Goal: Task Accomplishment & Management: Complete application form

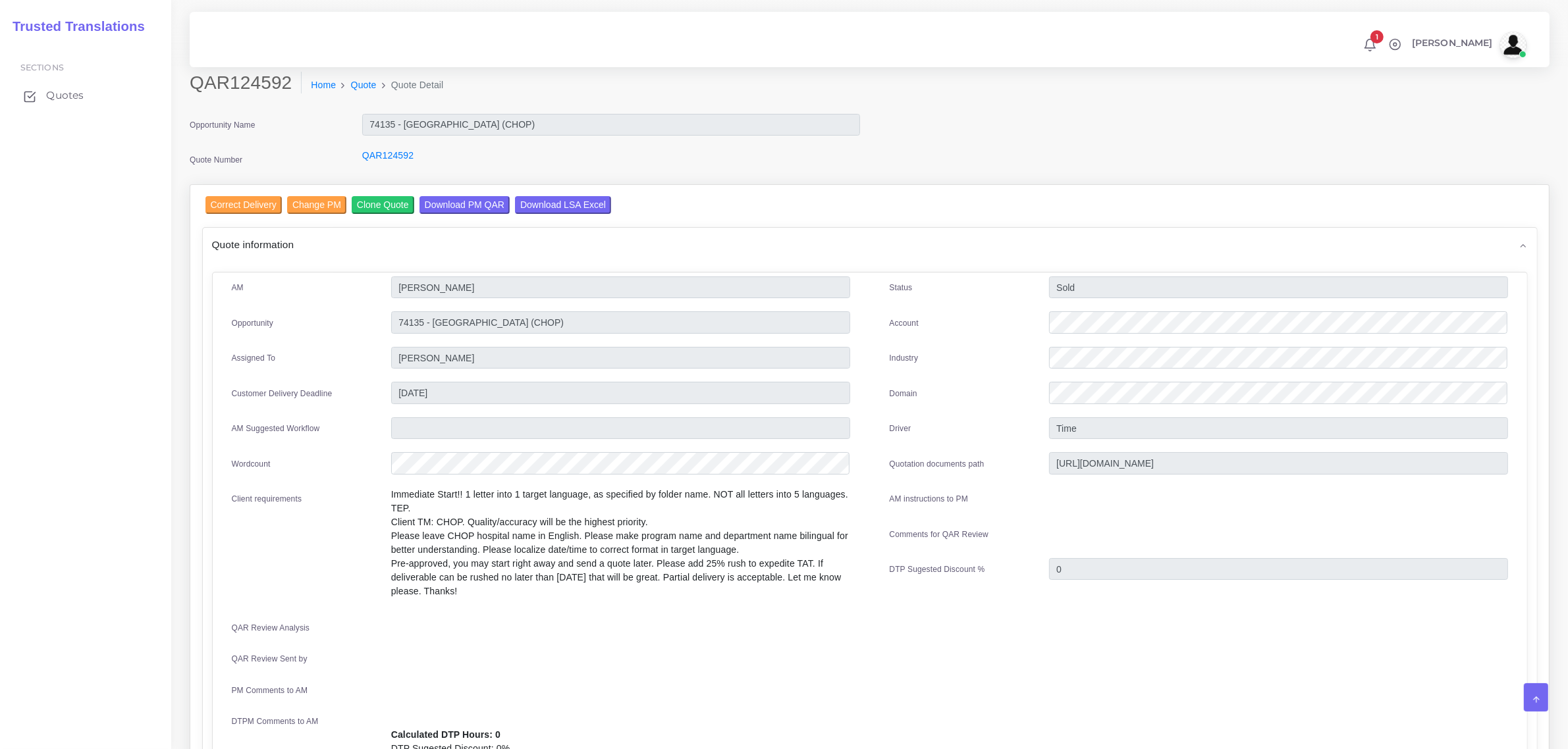
click at [53, 89] on span "Quotes" at bounding box center [65, 96] width 38 height 15
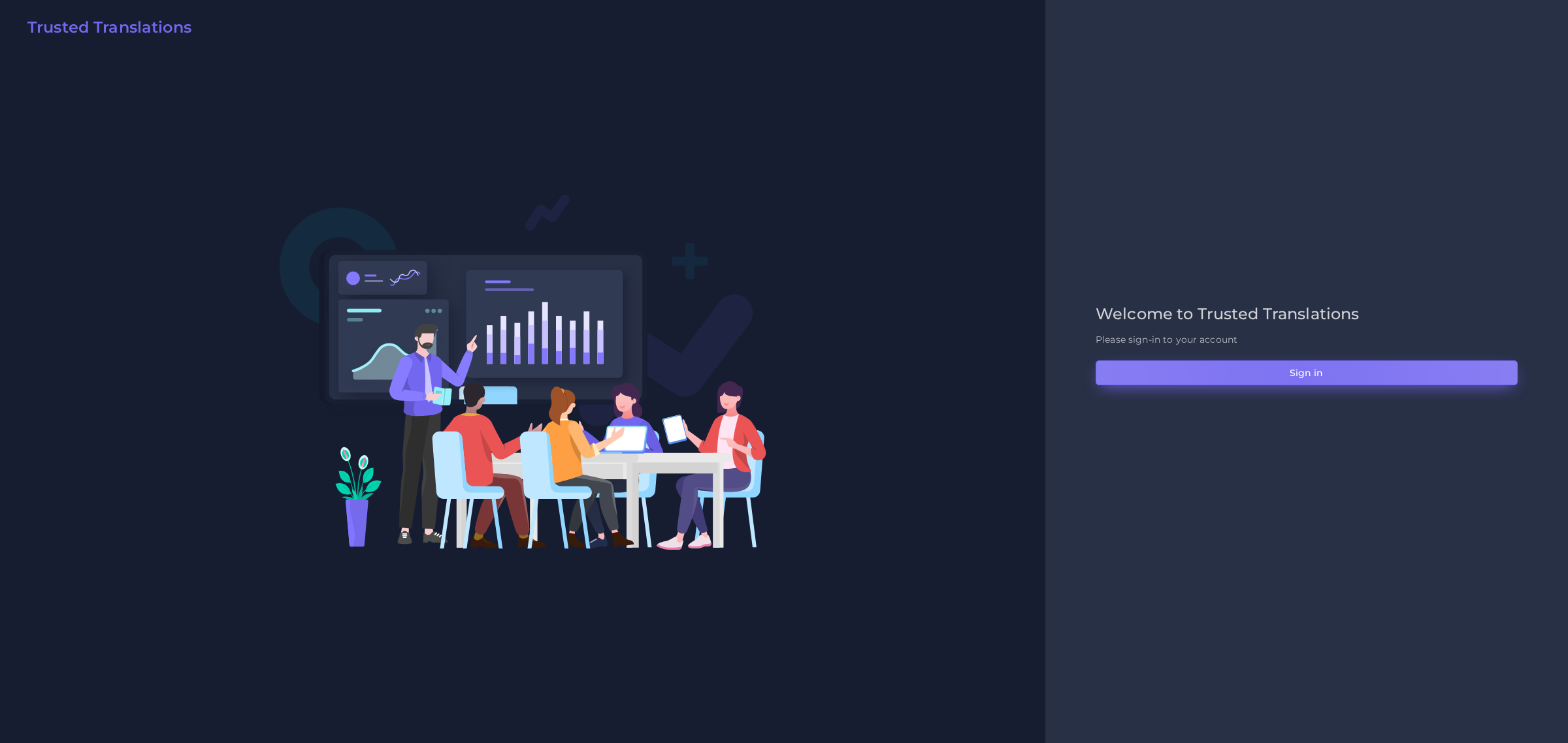
click at [1297, 376] on button "Sign in" at bounding box center [1306, 373] width 422 height 25
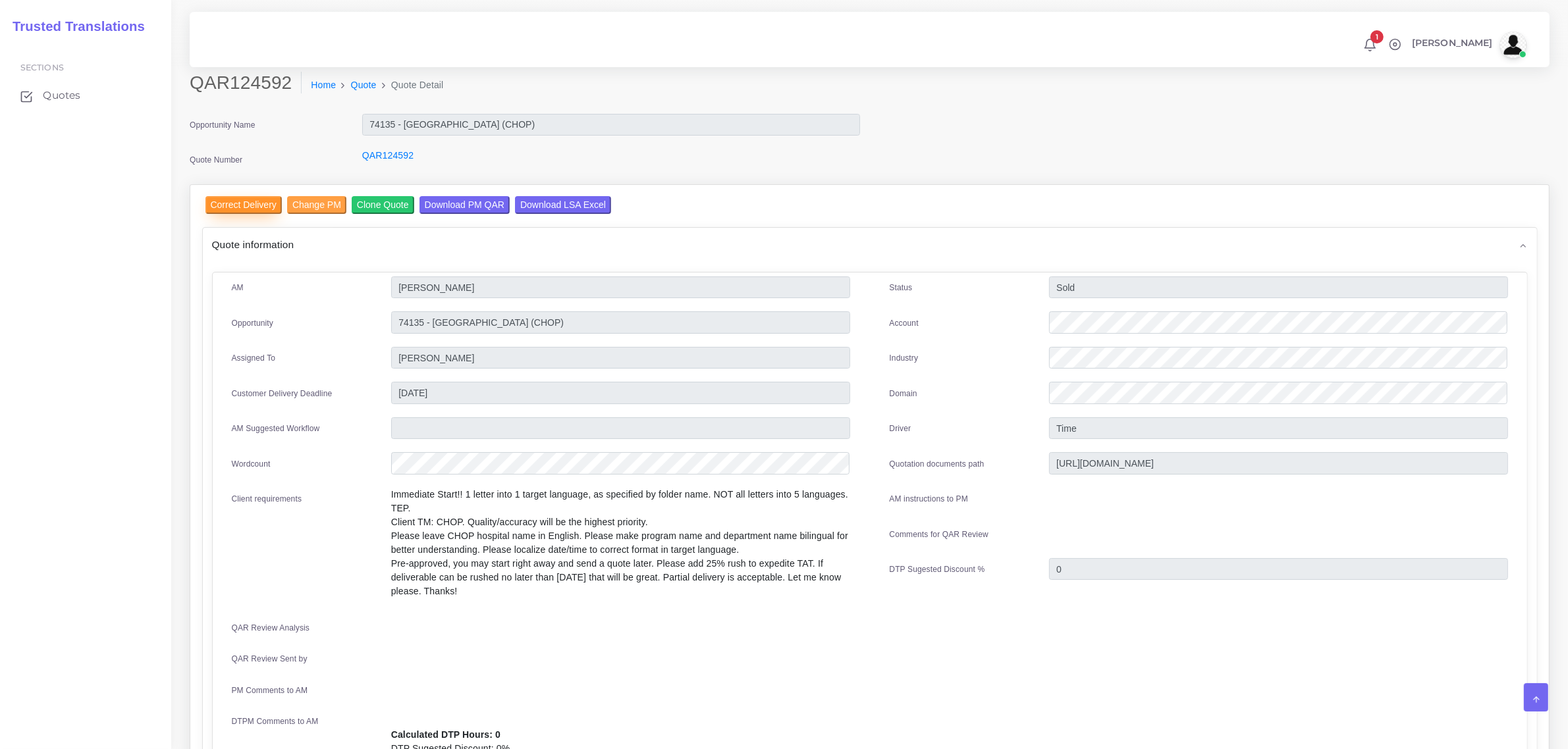
click at [262, 202] on input "Correct Delivery" at bounding box center [244, 204] width 77 height 17
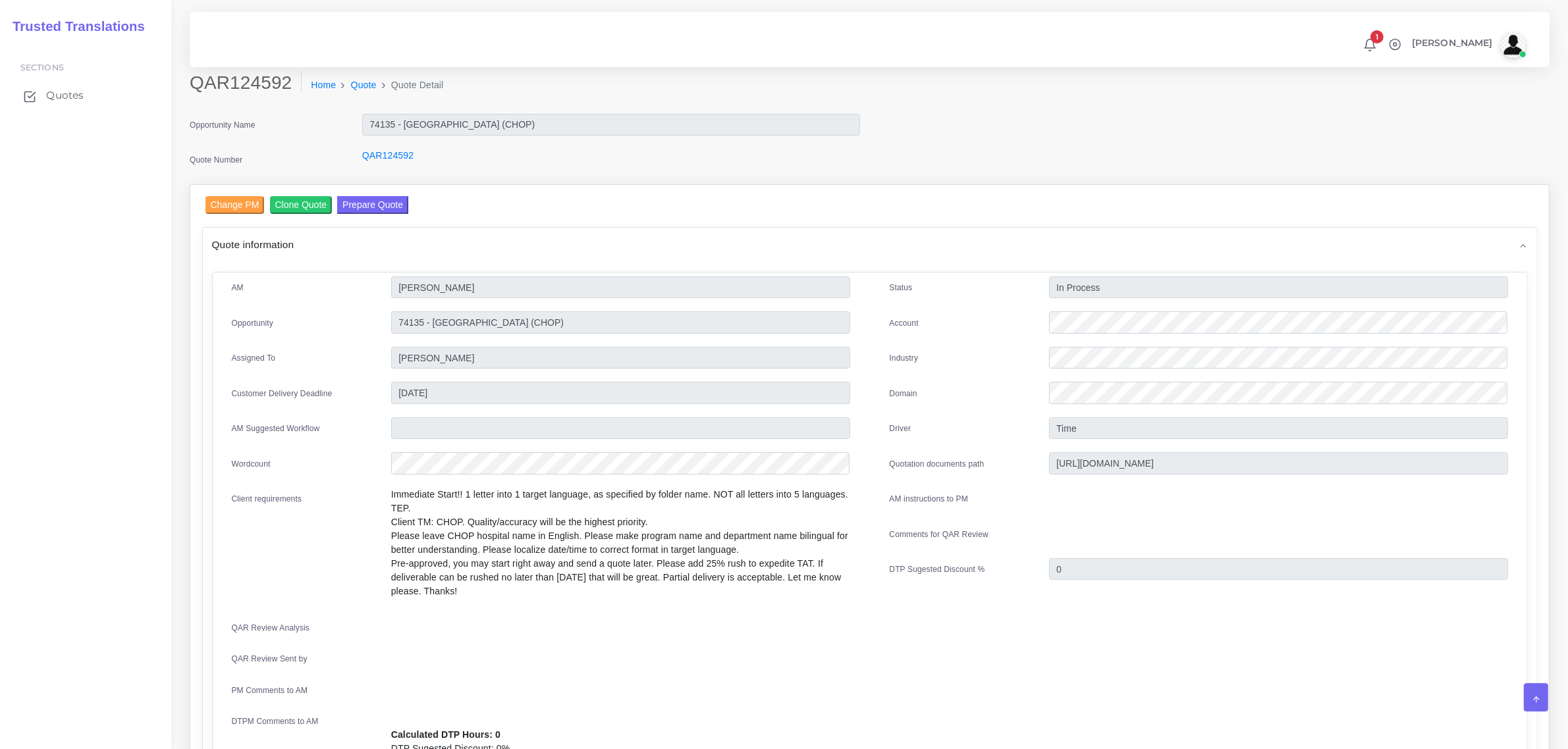
click at [77, 100] on span "Quotes" at bounding box center [65, 96] width 38 height 15
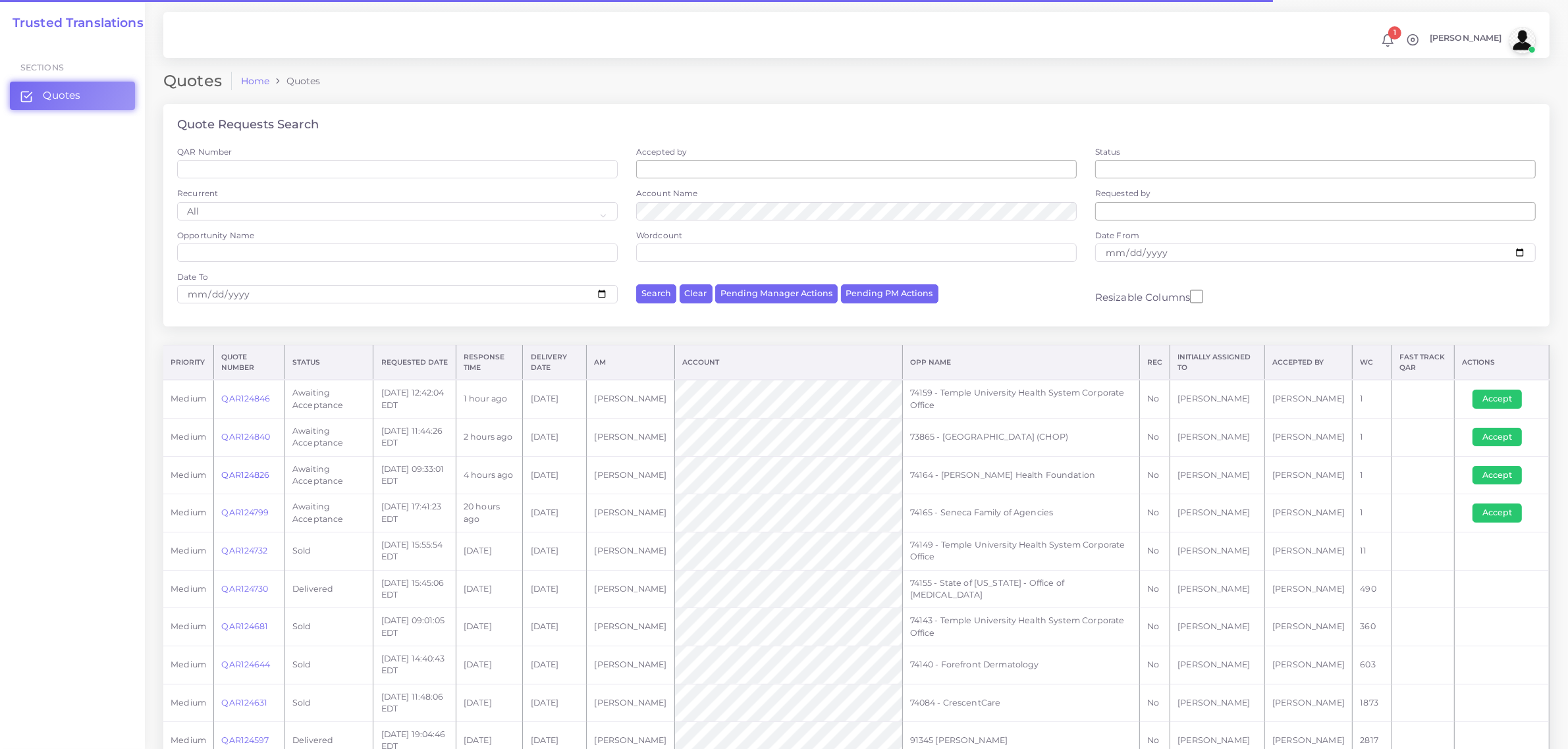
click at [244, 471] on link "QAR124826" at bounding box center [245, 475] width 48 height 10
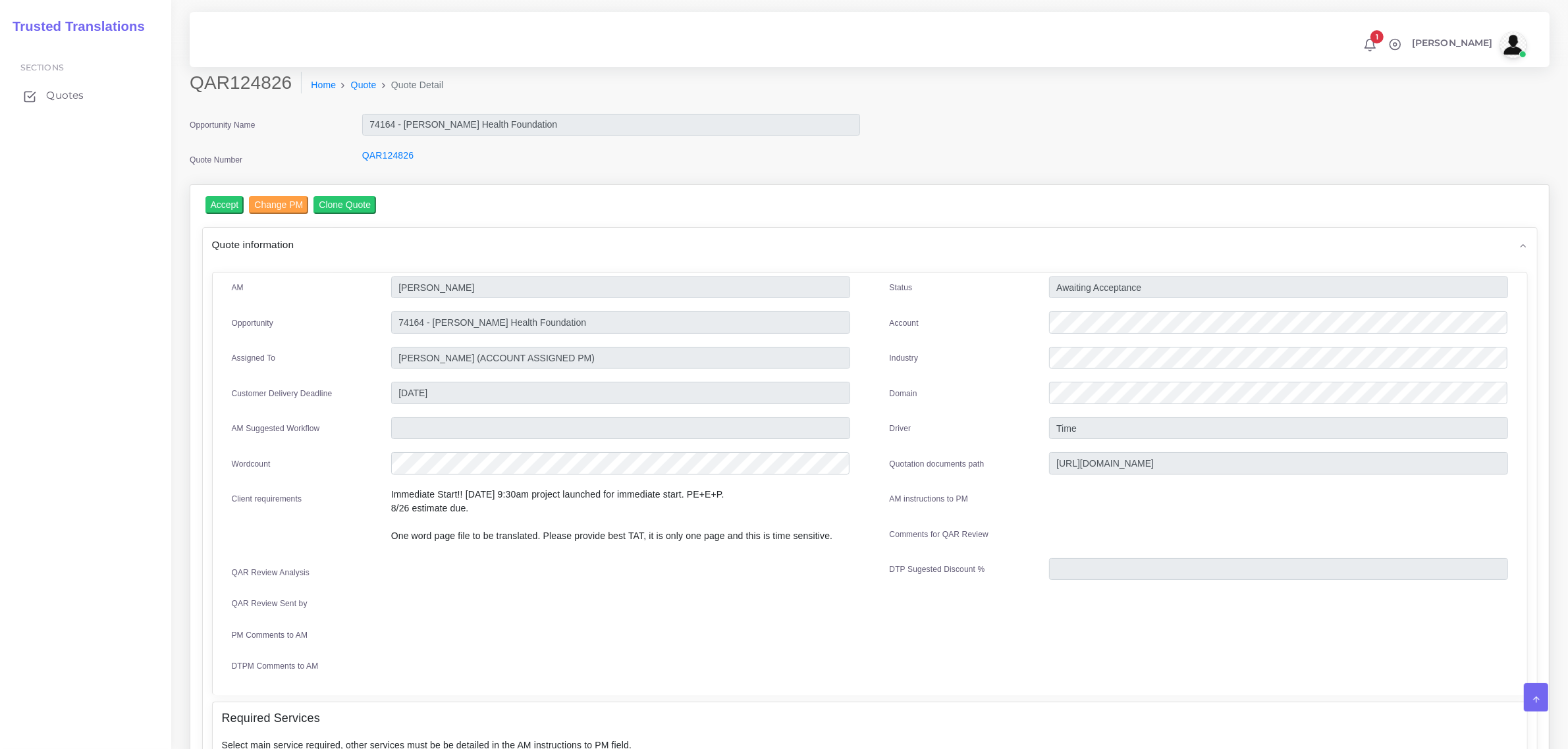
click at [61, 97] on span "Quotes" at bounding box center [65, 96] width 38 height 15
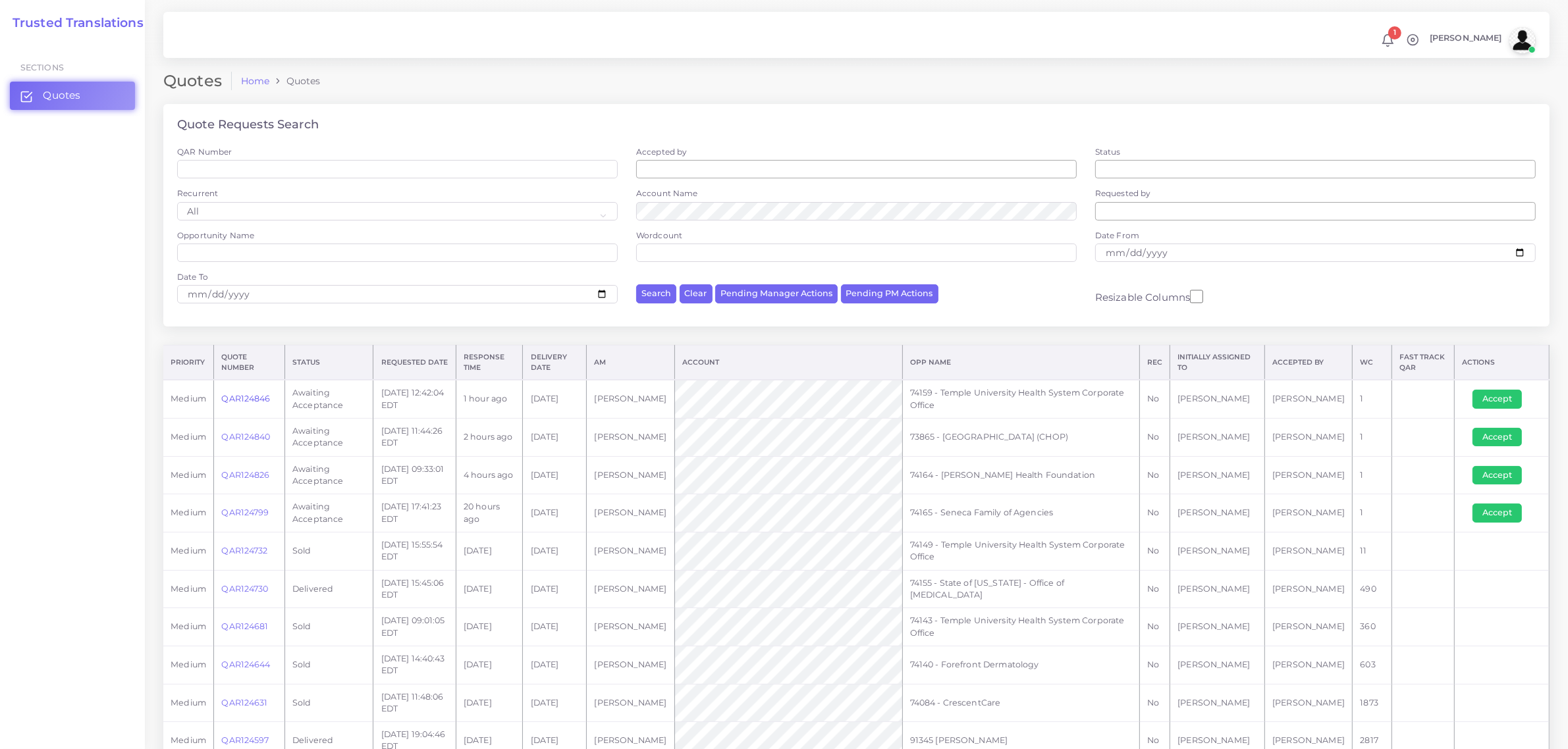
click at [243, 400] on link "QAR124846" at bounding box center [246, 399] width 49 height 10
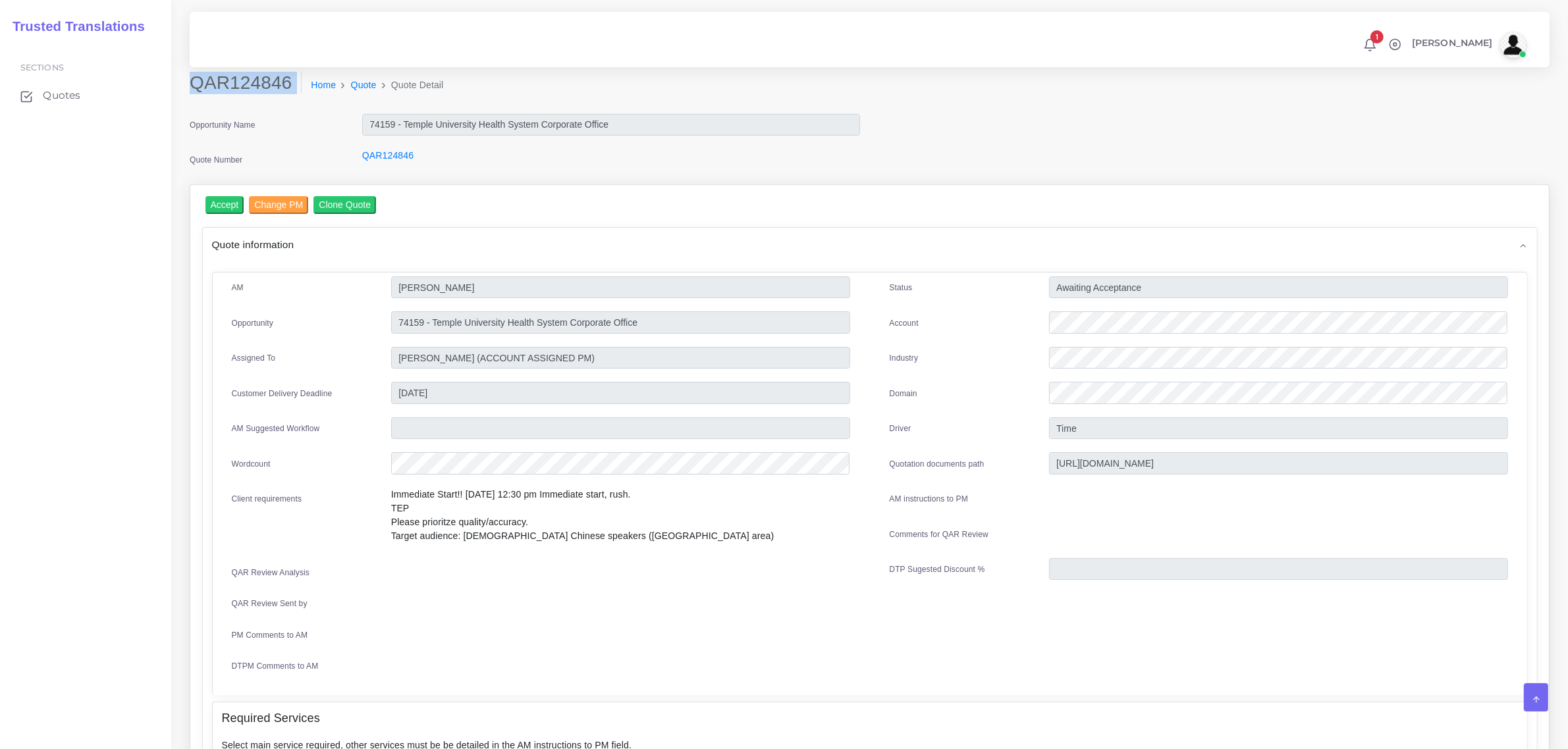
drag, startPoint x: 190, startPoint y: 81, endPoint x: 292, endPoint y: 104, distance: 104.6
click at [292, 104] on div "QAR124846 Home Quote Quote Detail" at bounding box center [697, 90] width 1034 height 37
copy div "QAR124846"
click at [225, 205] on input "Accept" at bounding box center [225, 204] width 39 height 17
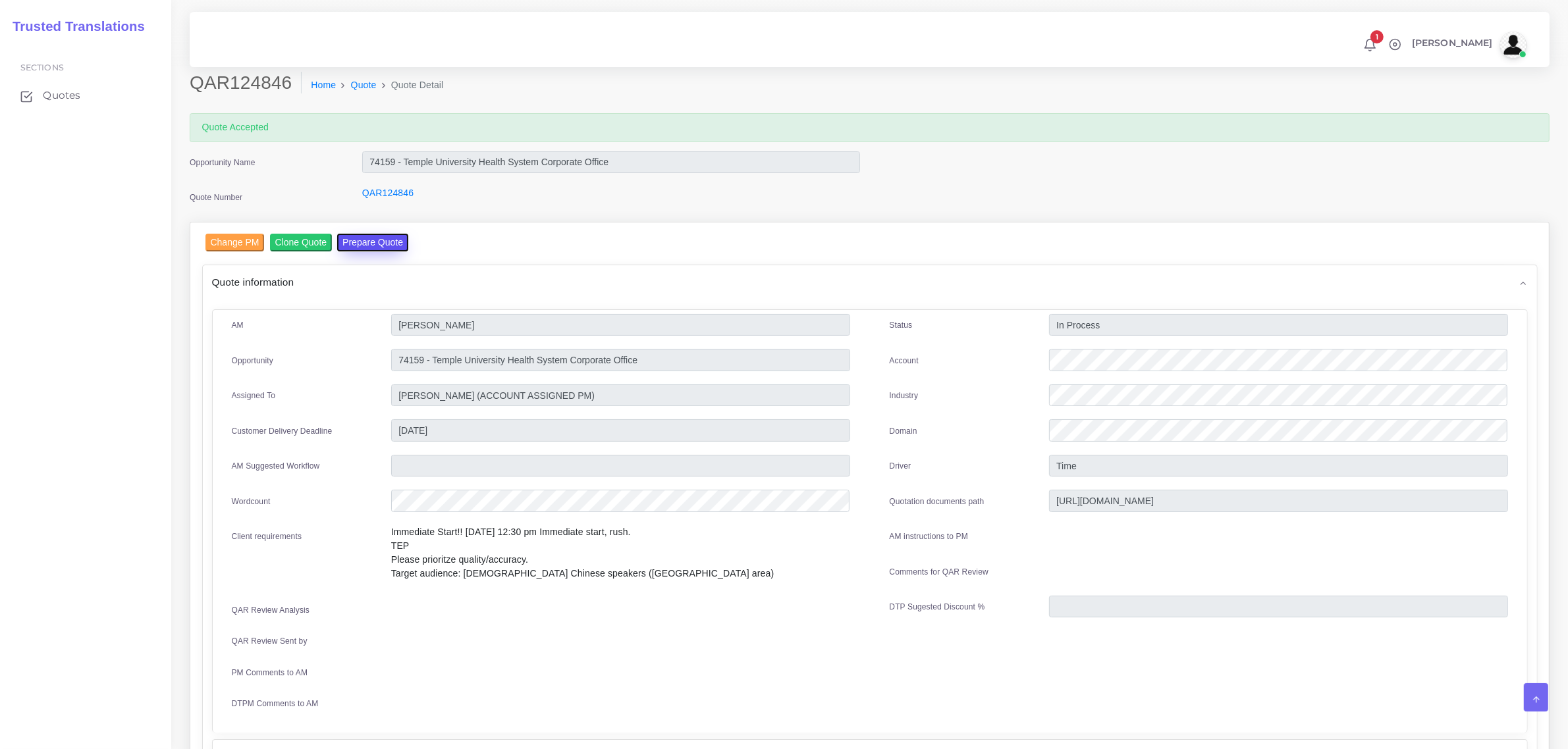
click at [372, 238] on button "Prepare Quote" at bounding box center [372, 242] width 71 height 17
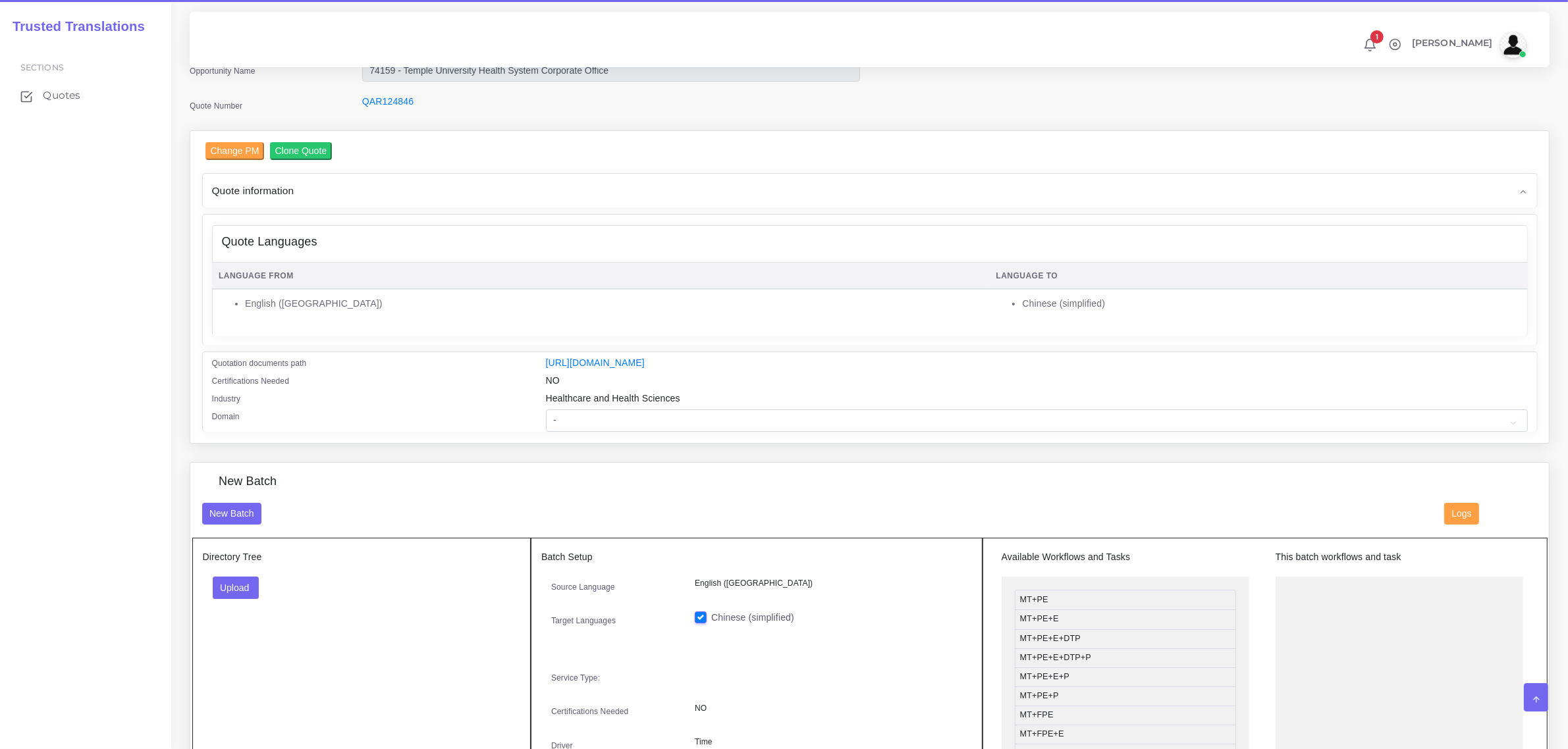
scroll to position [82, 0]
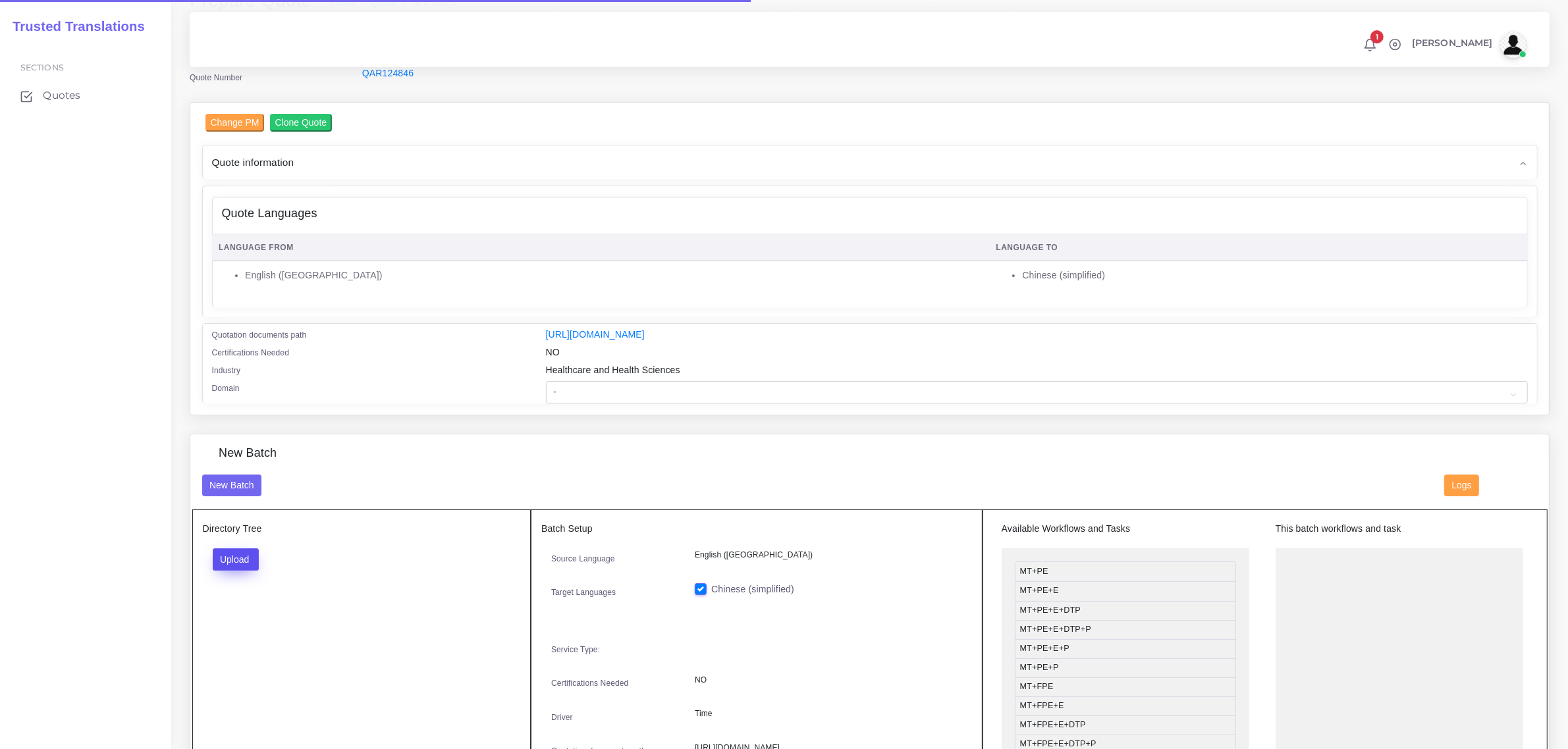
click at [252, 548] on button "Upload" at bounding box center [236, 559] width 47 height 22
click at [260, 611] on label "Files" at bounding box center [259, 610] width 91 height 17
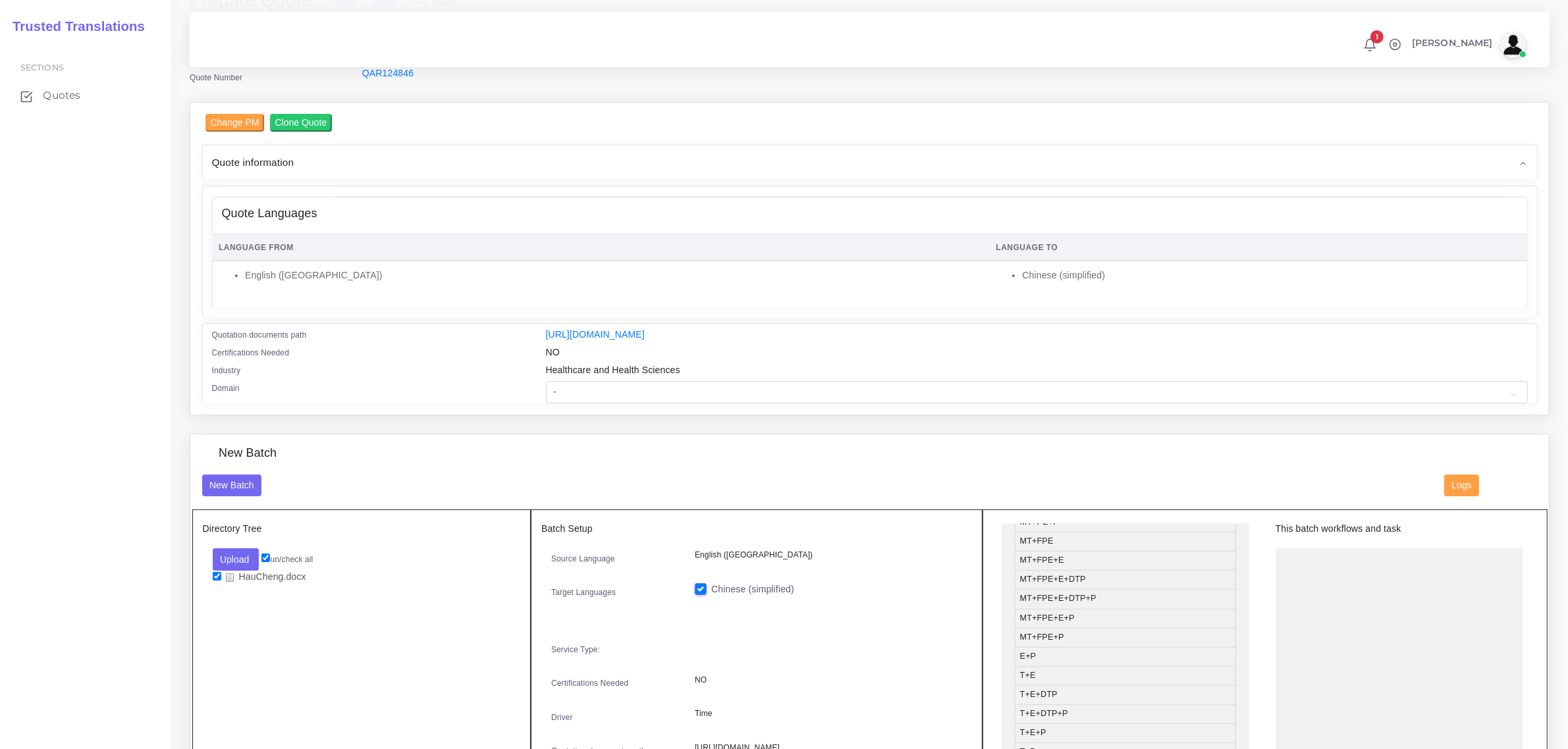
scroll to position [165, 0]
drag, startPoint x: 1149, startPoint y: 688, endPoint x: 1389, endPoint y: 570, distance: 267.4
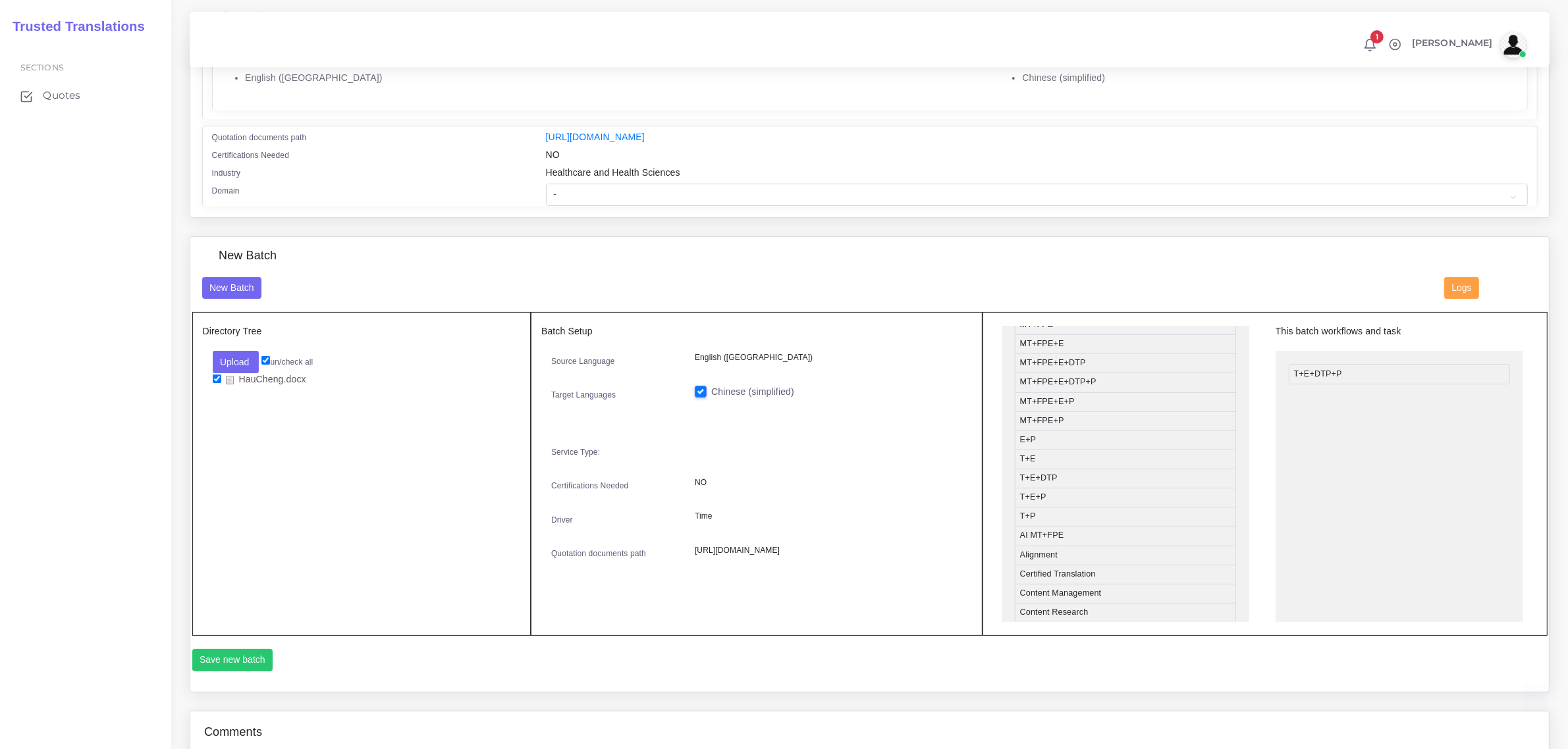
scroll to position [329, 0]
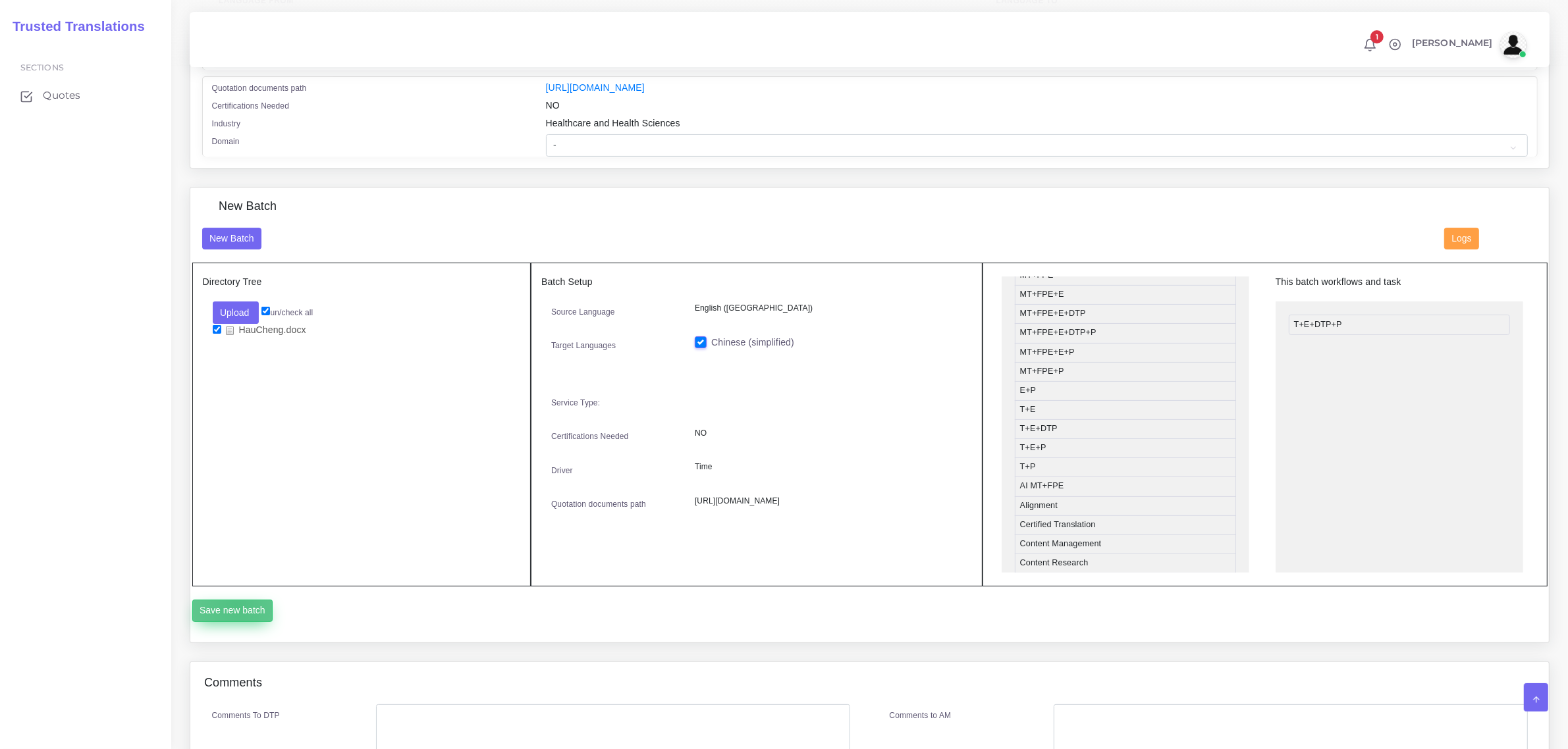
click at [236, 603] on button "Save new batch" at bounding box center [233, 611] width 81 height 22
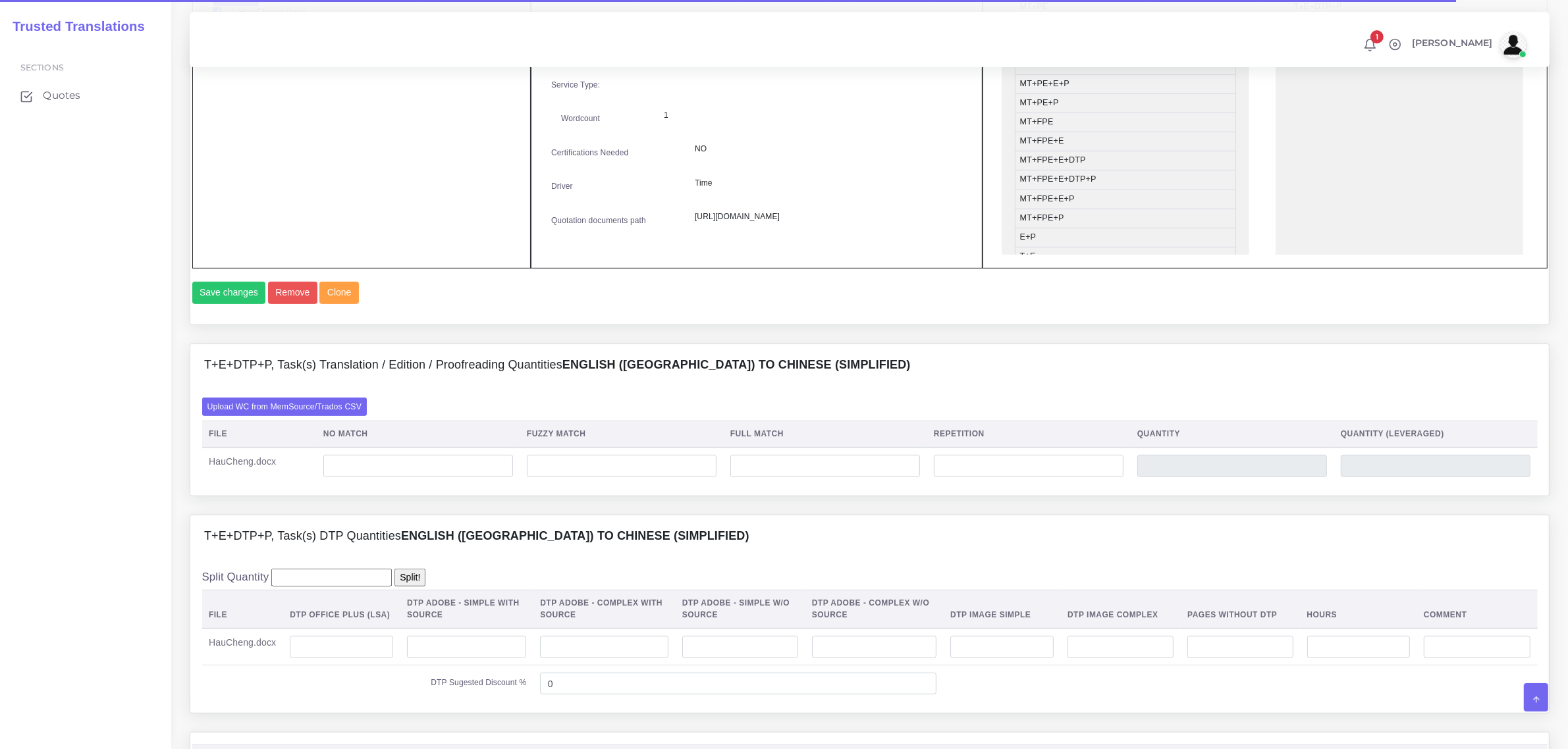
scroll to position [658, 0]
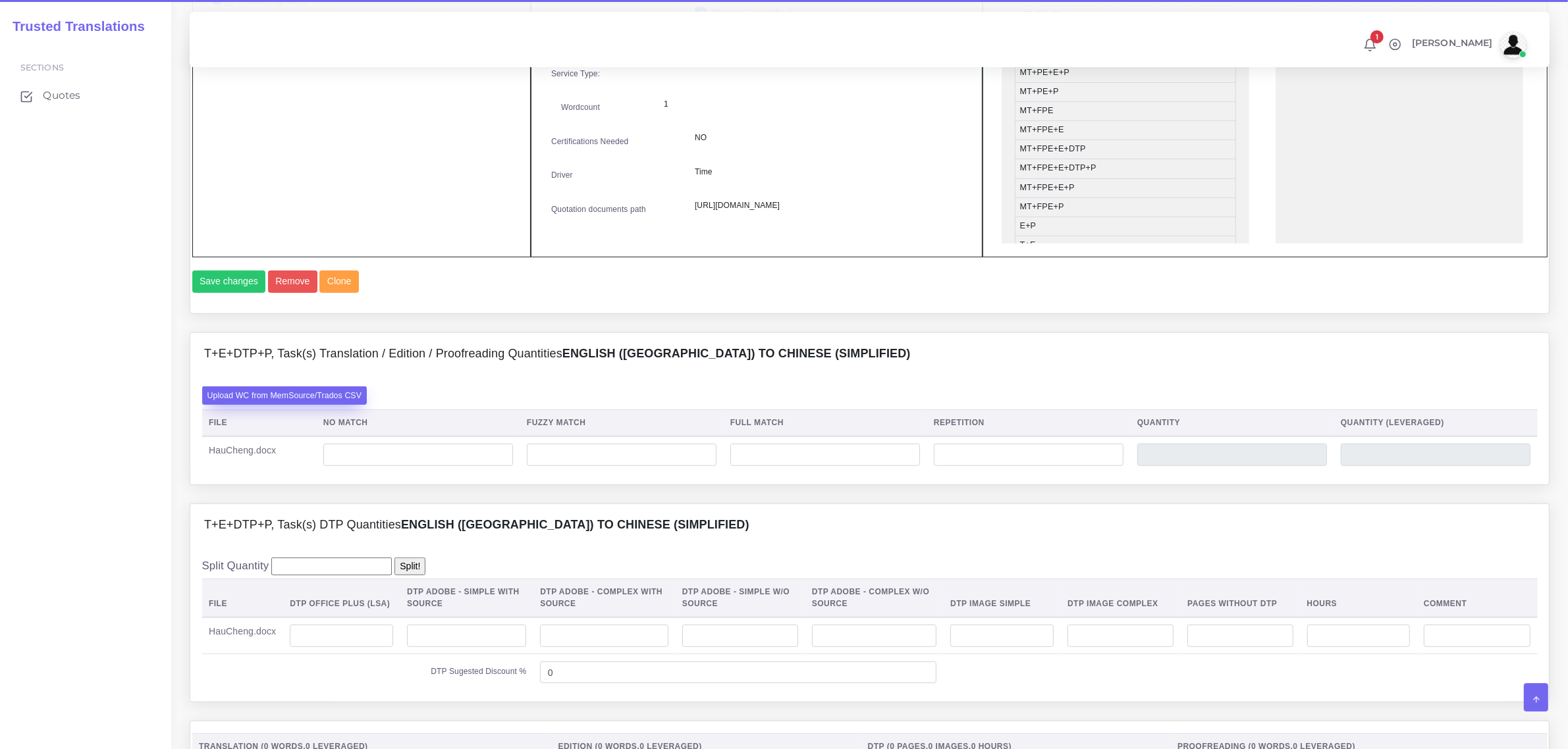
click at [290, 404] on label "Upload WC from MemSource/Trados CSV" at bounding box center [285, 395] width 165 height 17
click at [0, 0] on input "Upload WC from MemSource/Trados CSV" at bounding box center [0, 0] width 0 height 0
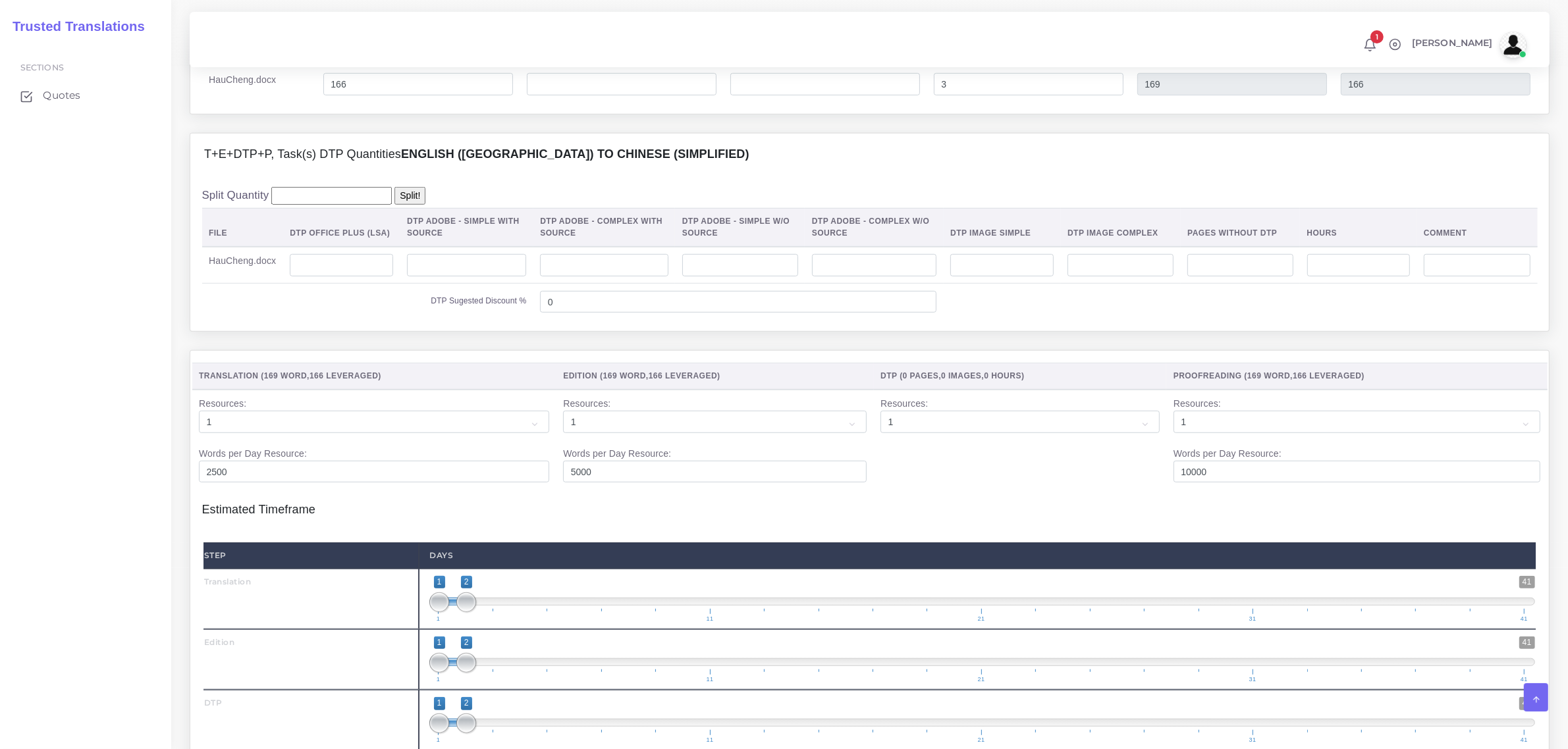
scroll to position [1070, 0]
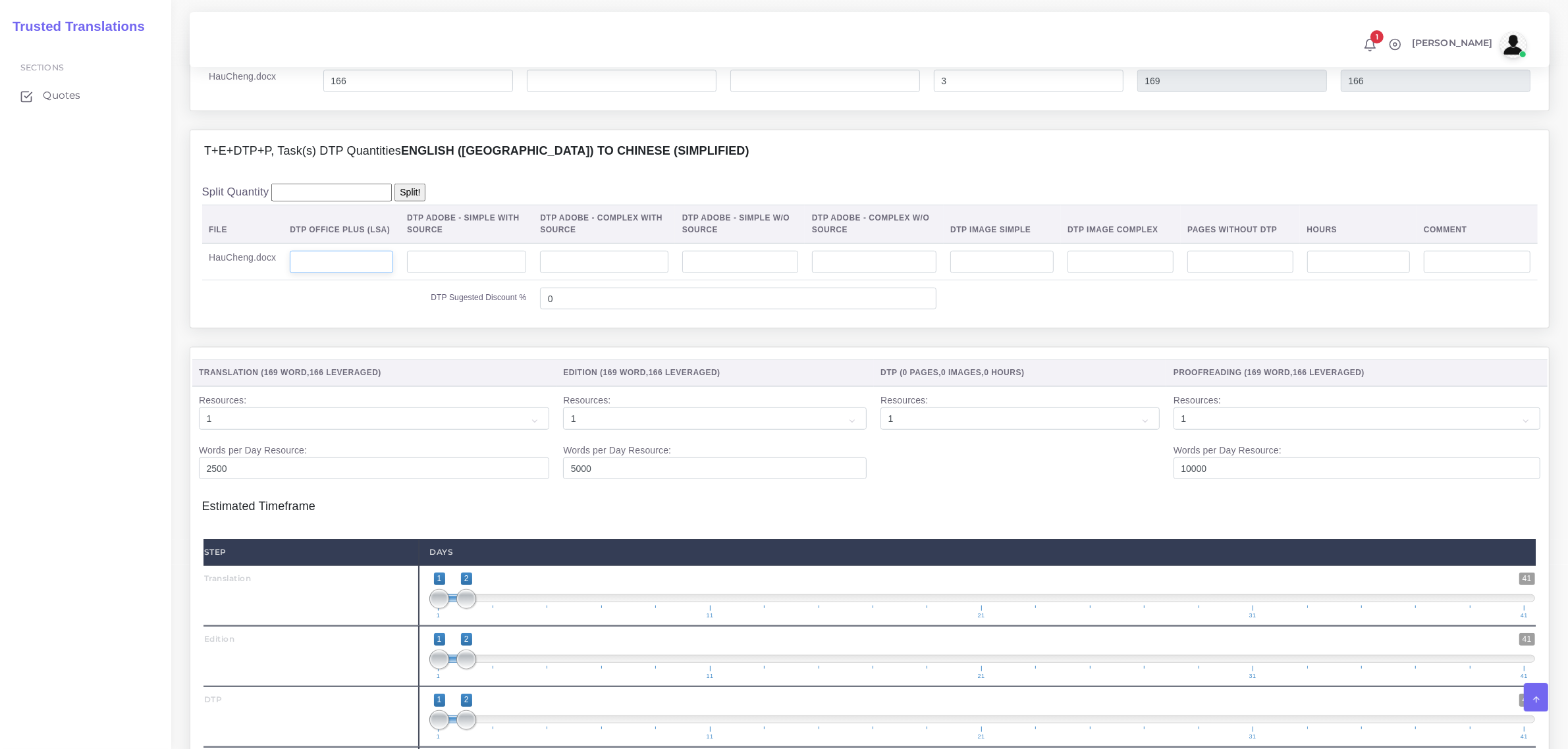
click at [357, 273] on input "number" at bounding box center [341, 262] width 103 height 22
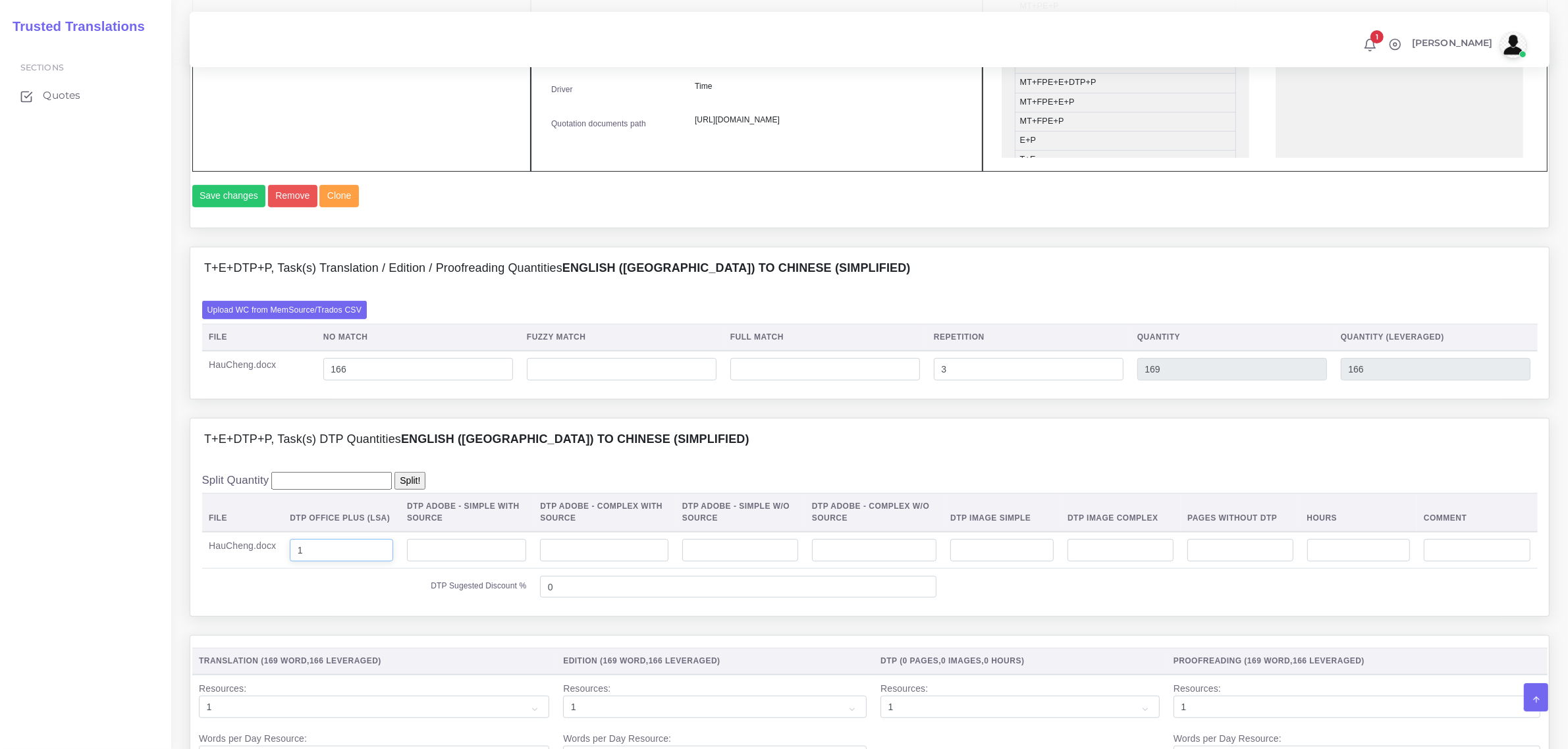
scroll to position [823, 0]
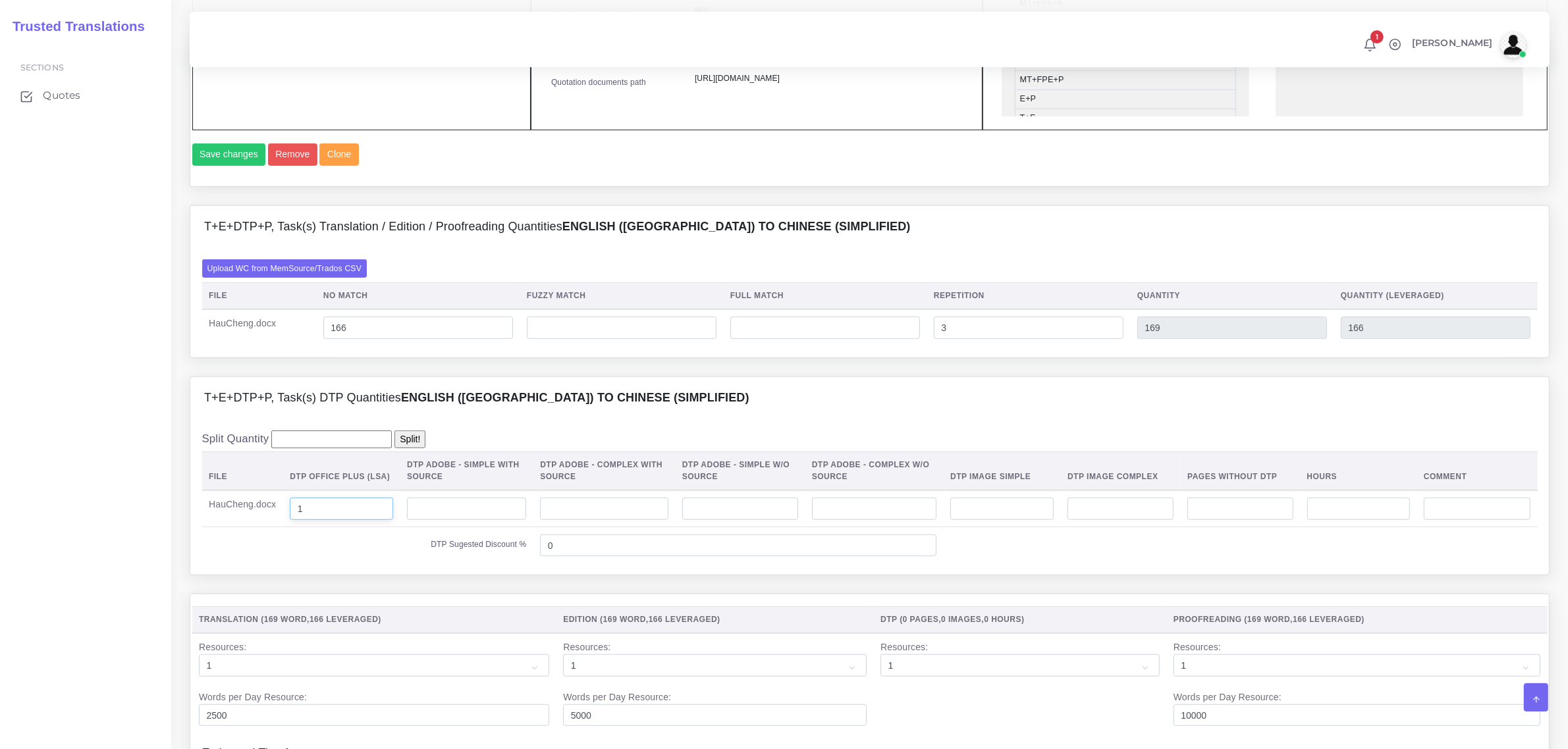
type input "1"
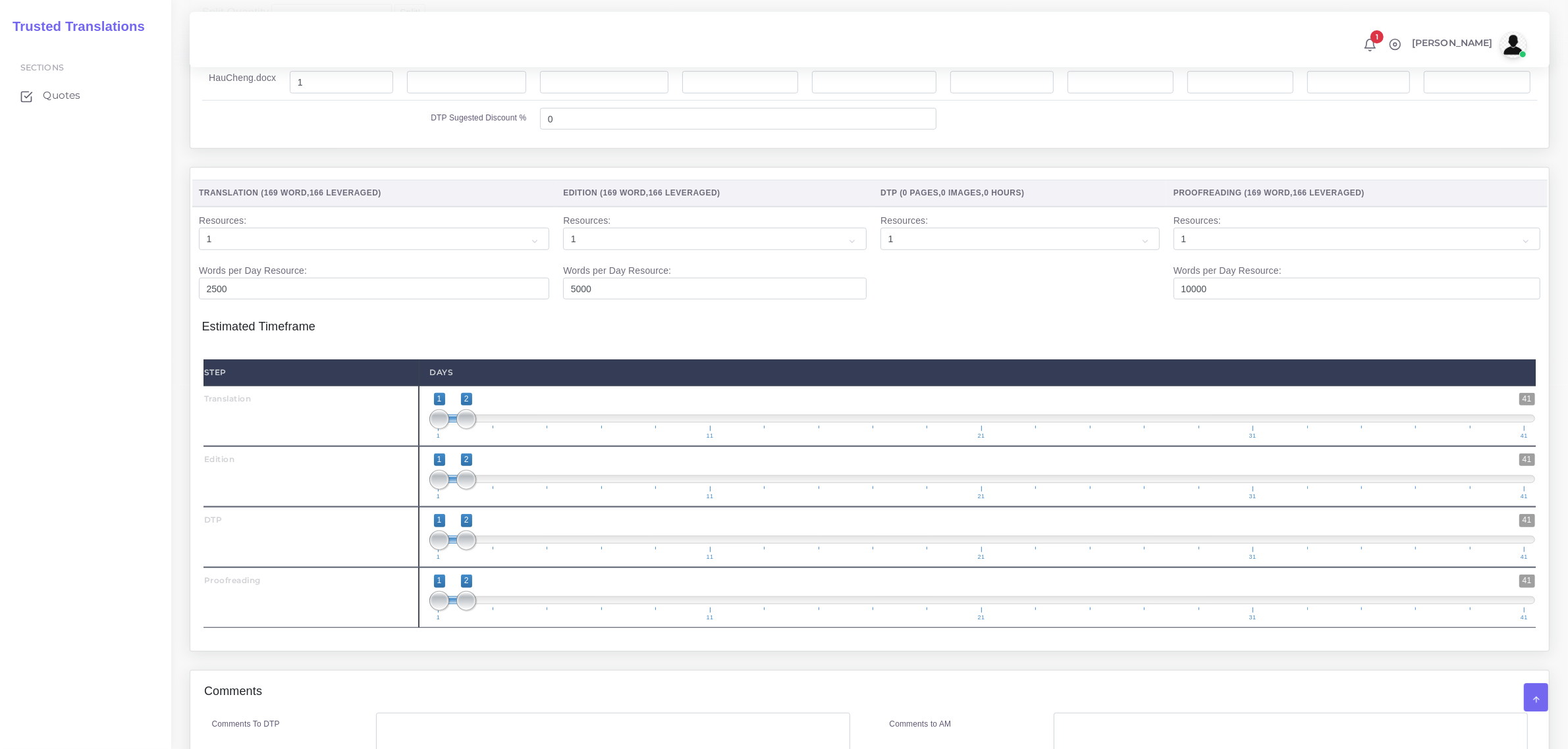
scroll to position [1399, 0]
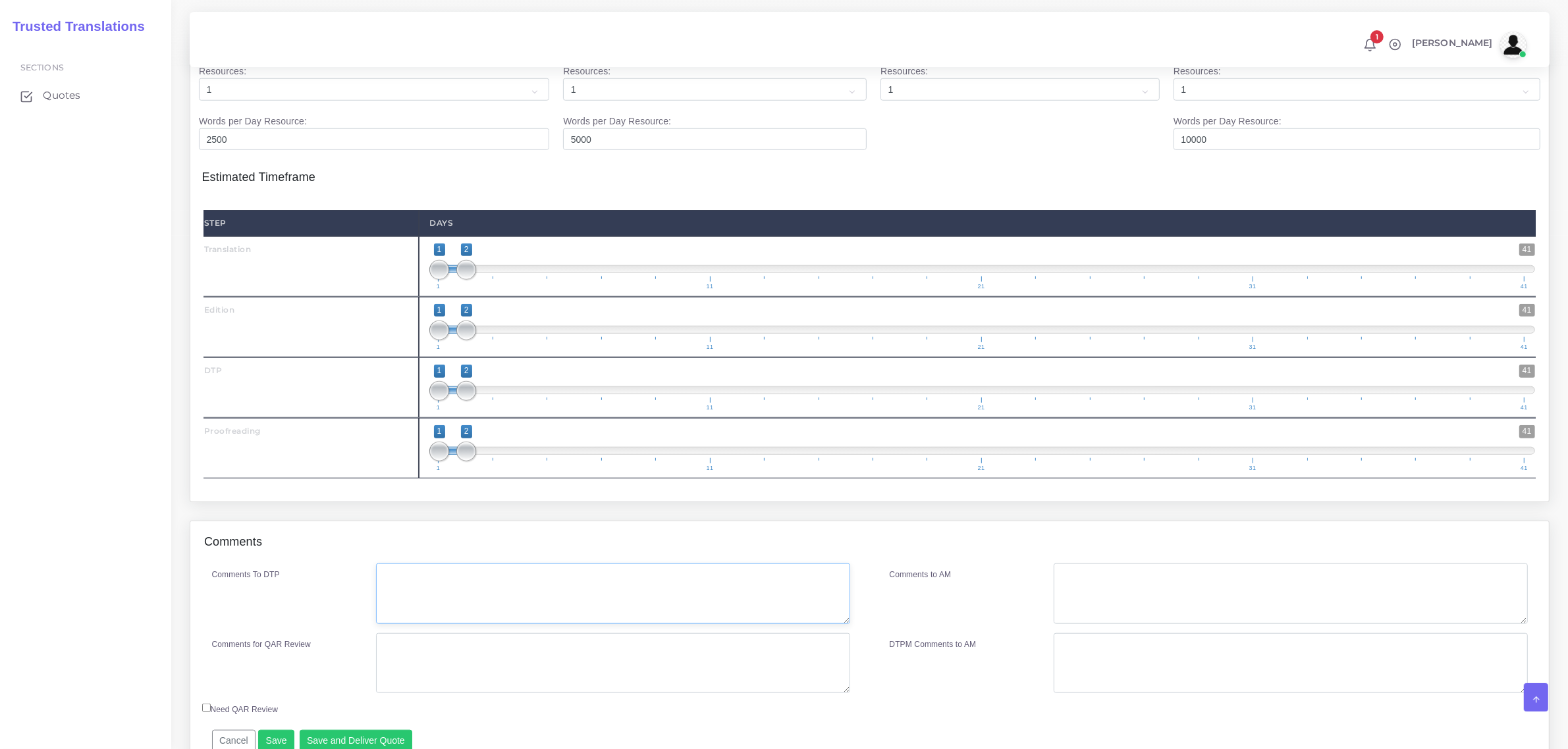
click at [492, 621] on textarea "Comments To DTP" at bounding box center [612, 593] width 474 height 61
paste textarea "Please place Chinese on 2nd page after English, for a bilingual deliverable."
type textarea "Please place Chinese on 2nd page after English, for a bilingual deliverable."
type input "1;1"
drag, startPoint x: 462, startPoint y: 301, endPoint x: 445, endPoint y: 350, distance: 51.9
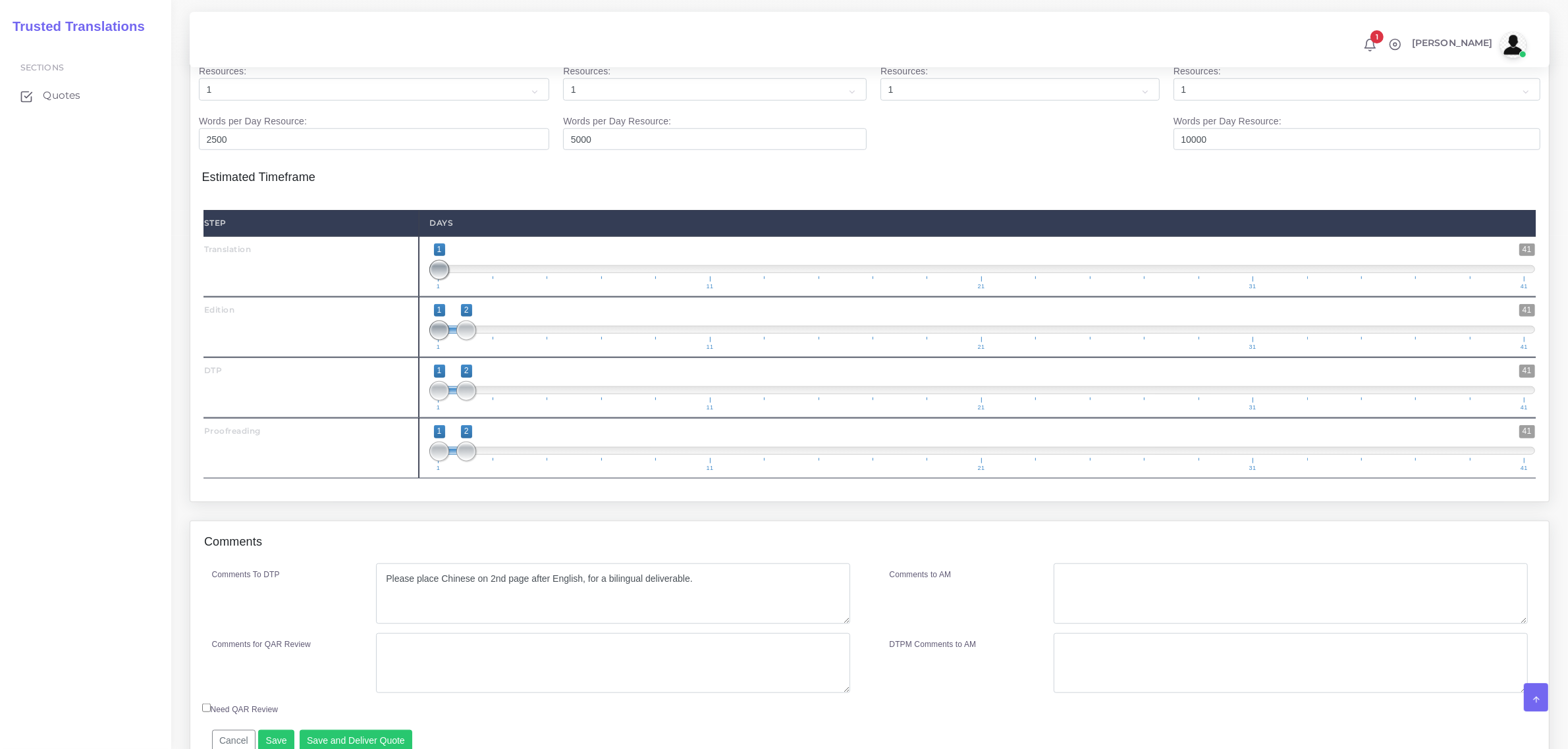
click at [436, 289] on span "1 41 1 1 1 — 1 1 11 21 31 41" at bounding box center [982, 266] width 1106 height 46
type input "2;2"
drag, startPoint x: 439, startPoint y: 361, endPoint x: 471, endPoint y: 385, distance: 40.0
click at [471, 358] on div "1 41 1 2 1 — 2 1 11 21 31 41 2;2" at bounding box center [981, 327] width 1126 height 61
type input "2;2"
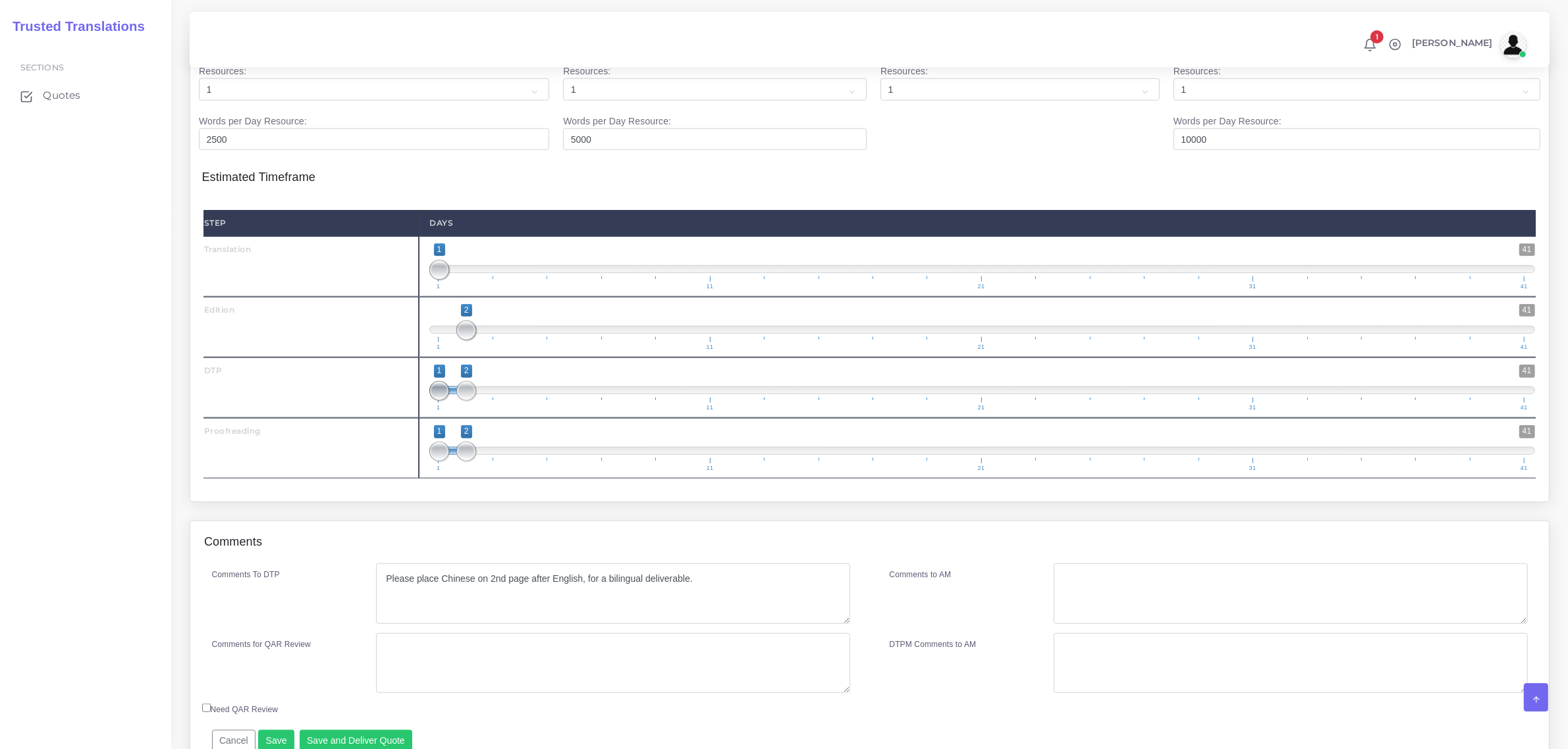
drag, startPoint x: 442, startPoint y: 418, endPoint x: 472, endPoint y: 456, distance: 48.4
click at [468, 418] on div "1 41 1 2 1 — 2 1 11 21 31 41 2;2" at bounding box center [981, 388] width 1126 height 61
drag, startPoint x: 467, startPoint y: 481, endPoint x: 482, endPoint y: 478, distance: 15.3
click at [482, 471] on span "1 41 1 3 1 — 3 1 11 21 31 41" at bounding box center [982, 448] width 1106 height 46
type input "3;3"
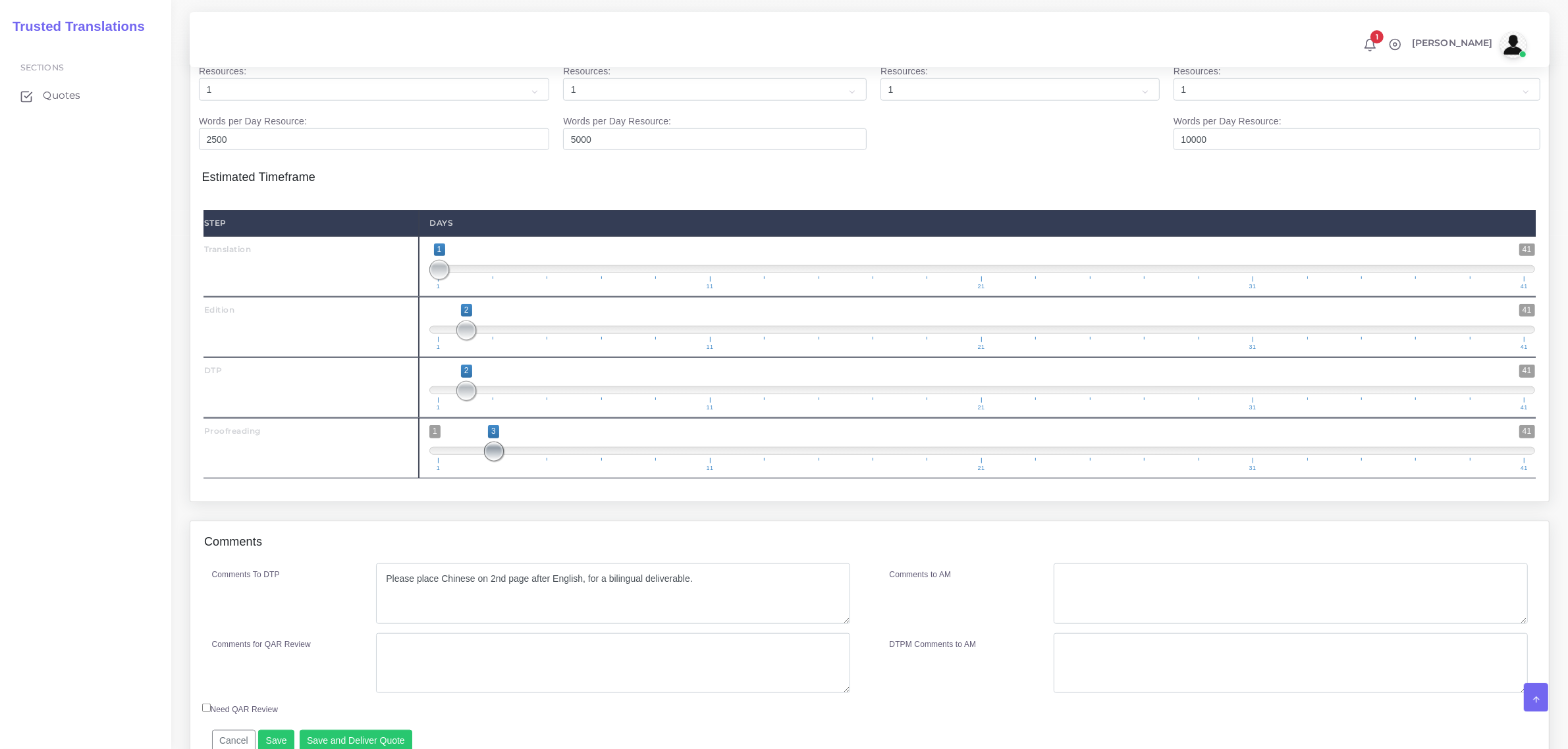
drag, startPoint x: 444, startPoint y: 476, endPoint x: 511, endPoint y: 492, distance: 68.9
click at [492, 462] on span at bounding box center [494, 451] width 20 height 20
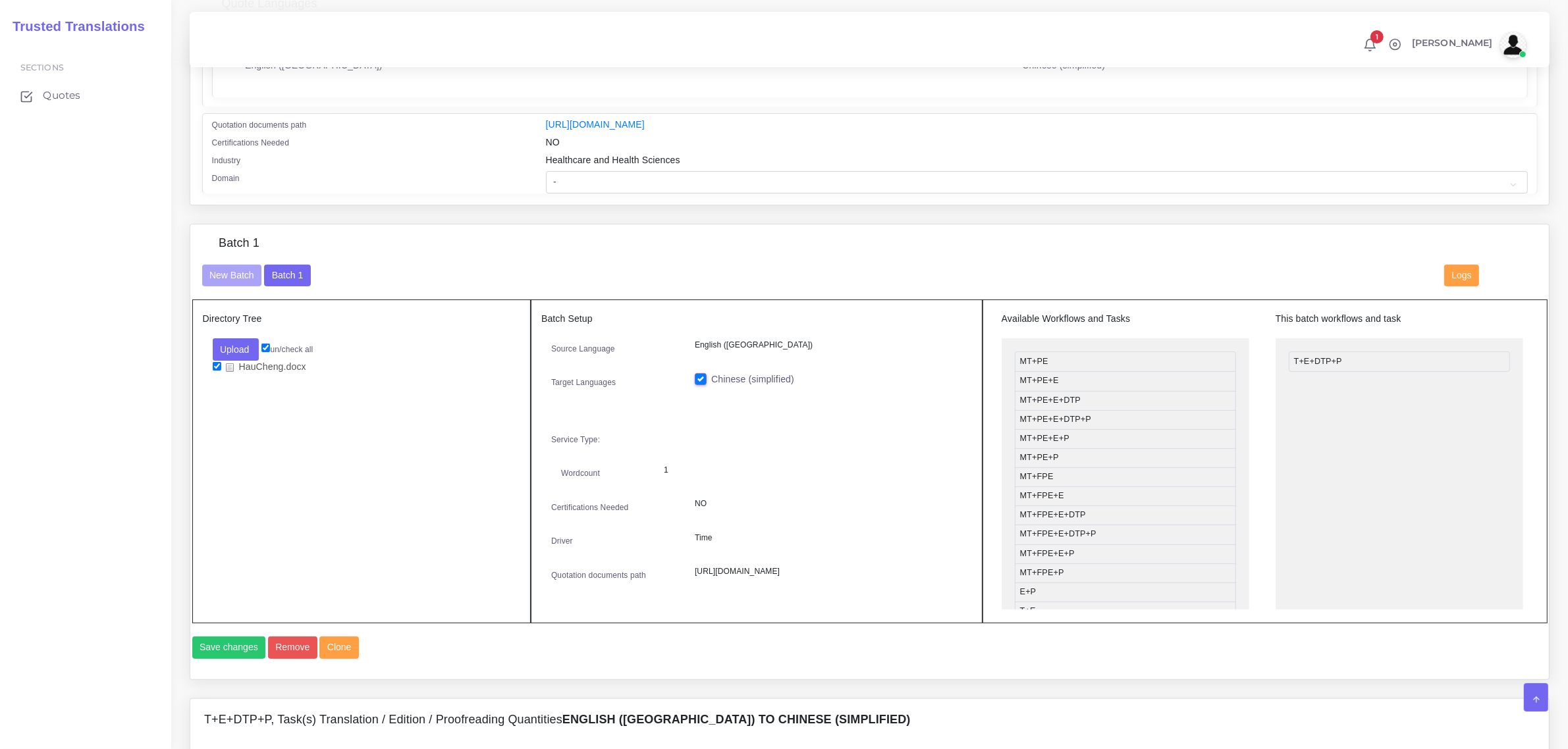
scroll to position [329, 0]
click at [573, 181] on select "- Advertising and Media Agriculture, Forestry and Fishing Architecture, Buildin…" at bounding box center [1037, 183] width 982 height 22
select select "Healthcare and Health Sciences"
click at [546, 172] on select "- Advertising and Media Agriculture, Forestry and Fishing Architecture, Buildin…" at bounding box center [1037, 183] width 982 height 22
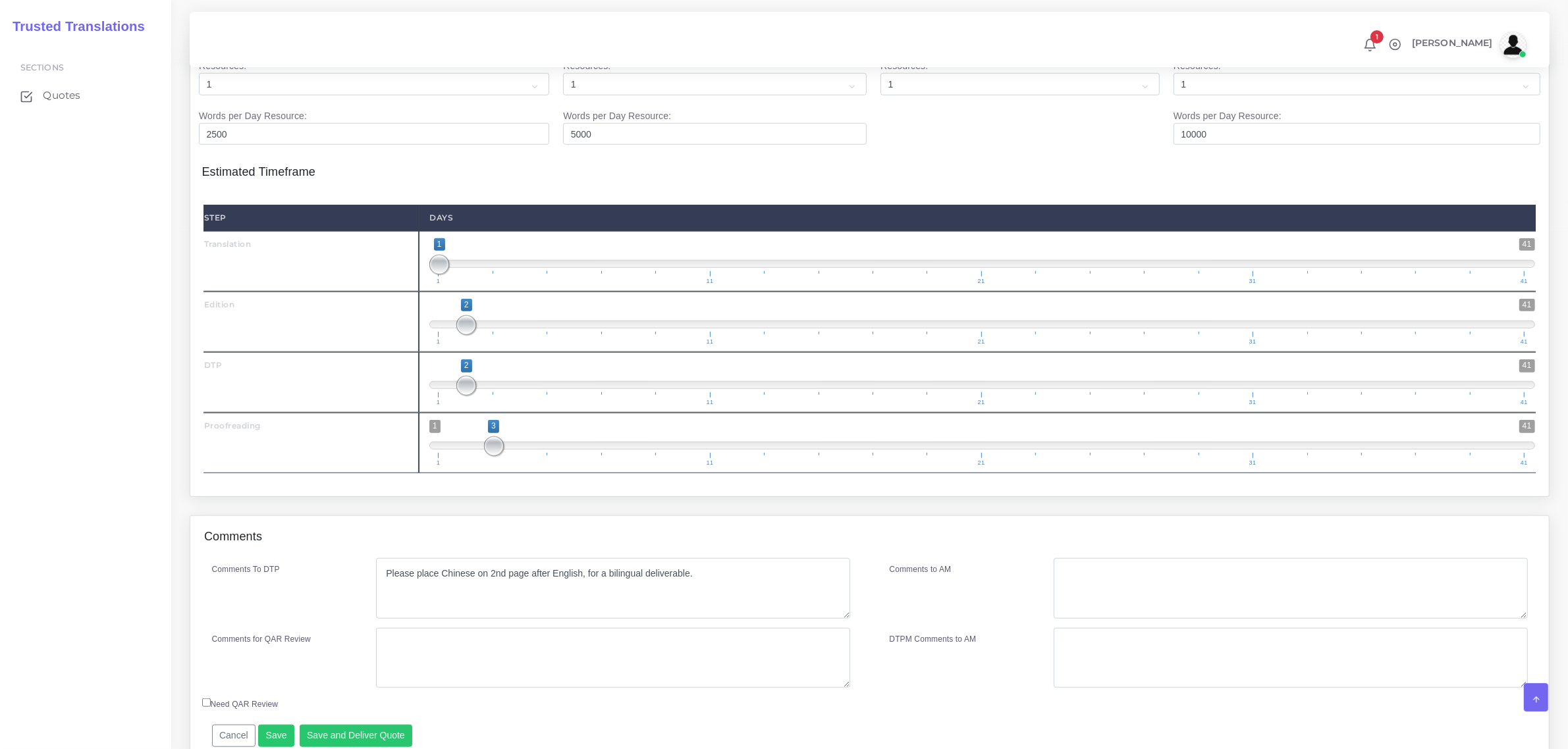
scroll to position [1492, 0]
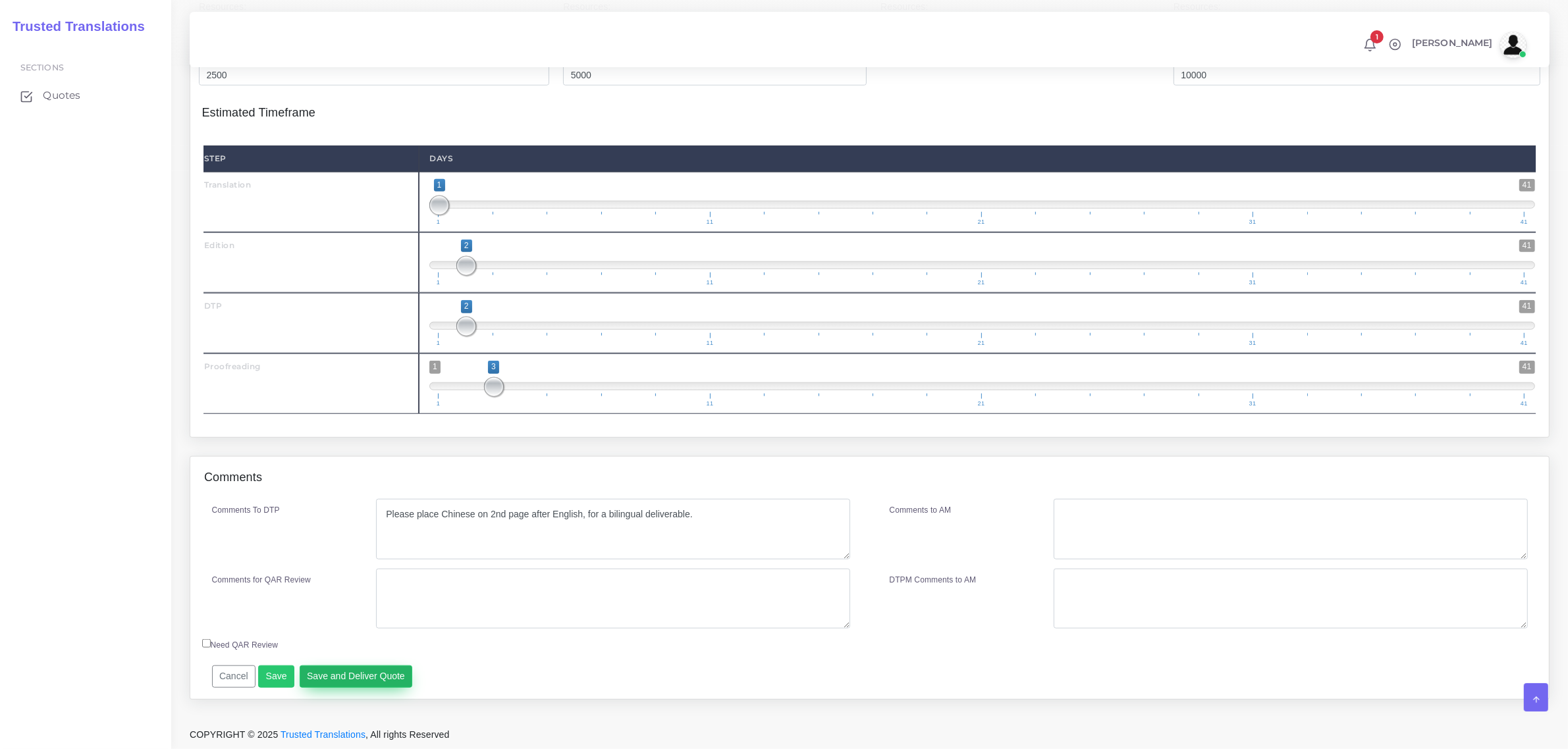
click at [356, 679] on button "Save and Deliver Quote" at bounding box center [356, 676] width 113 height 22
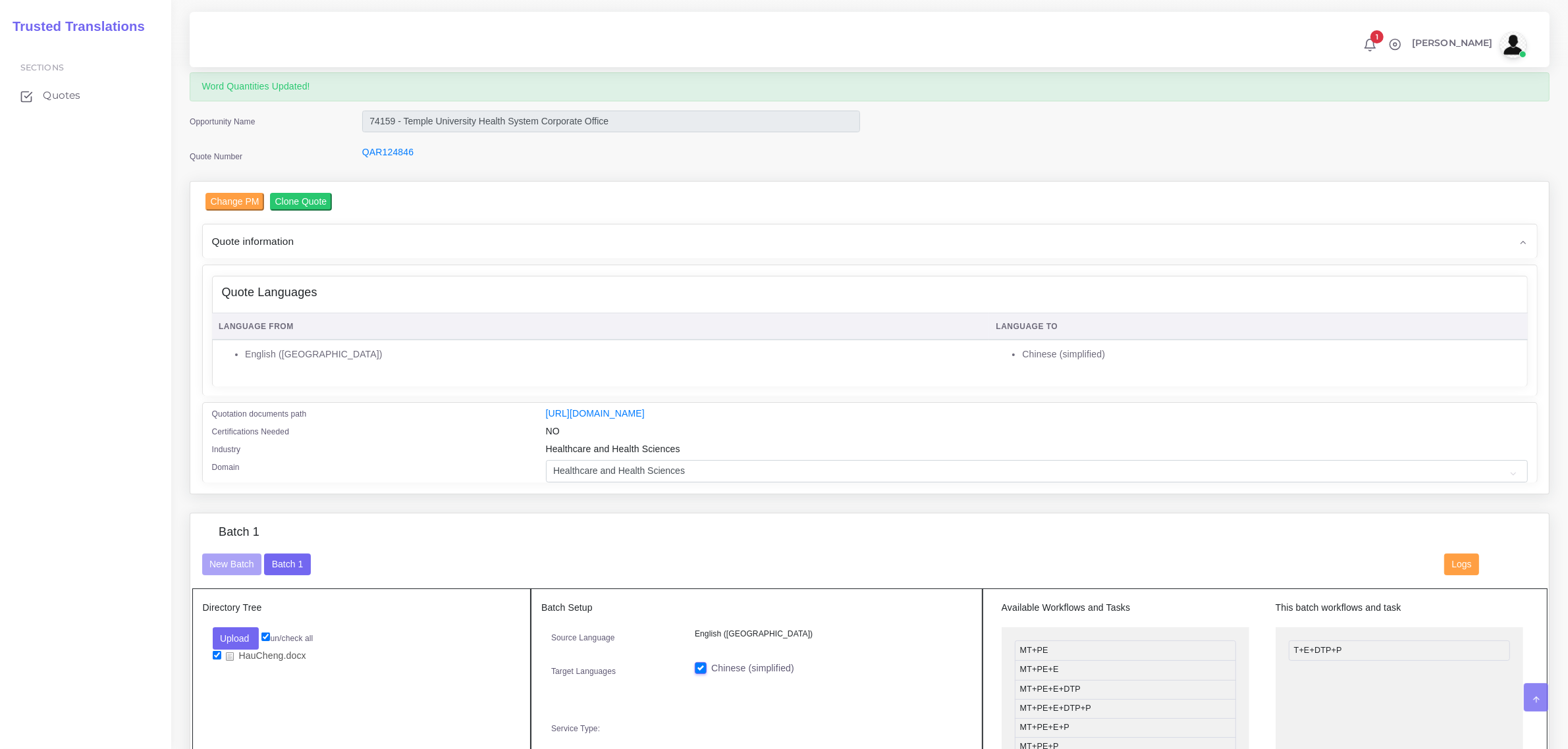
scroll to position [11, 0]
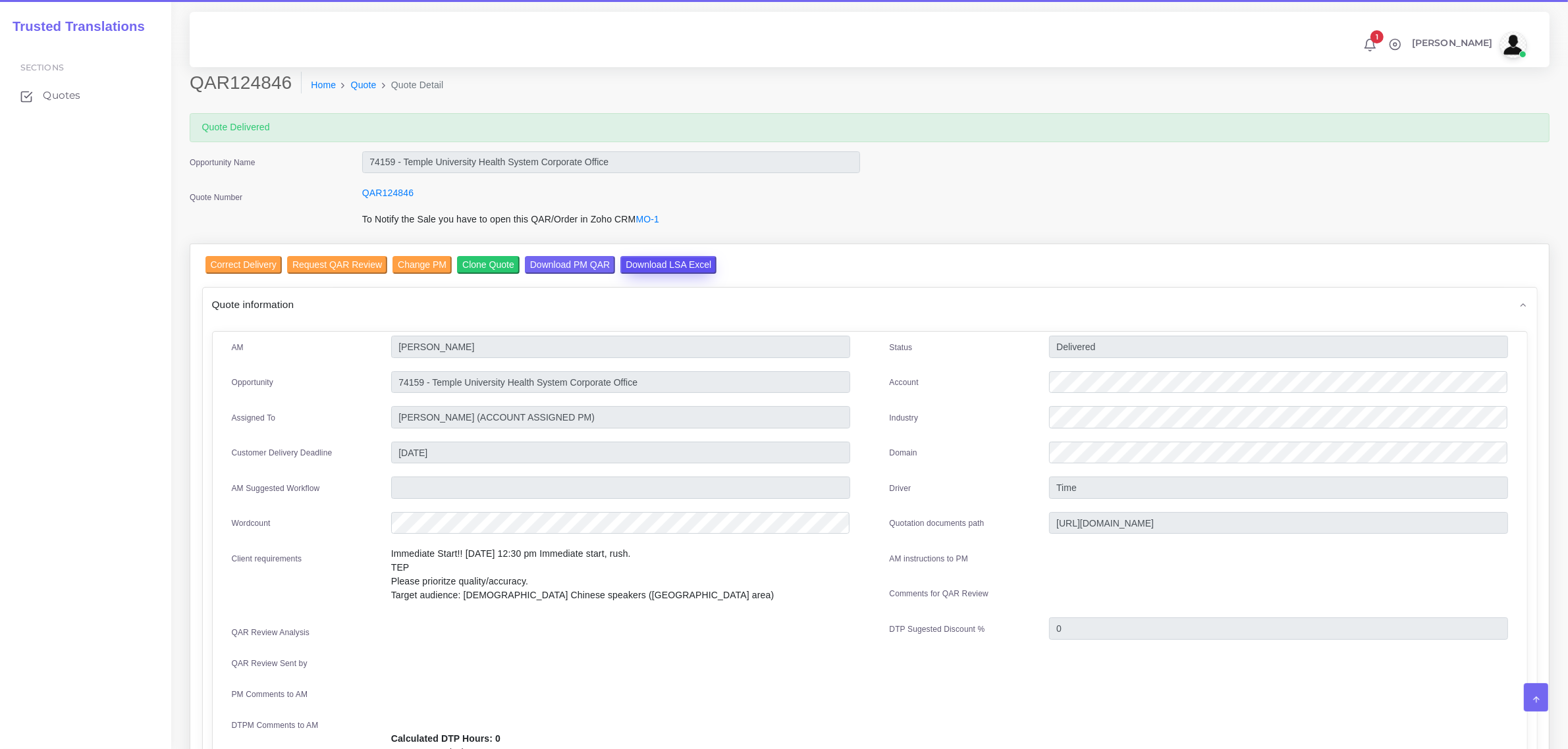
click at [660, 256] on input "Download LSA Excel" at bounding box center [668, 264] width 96 height 17
